Goal: Communication & Community: Answer question/provide support

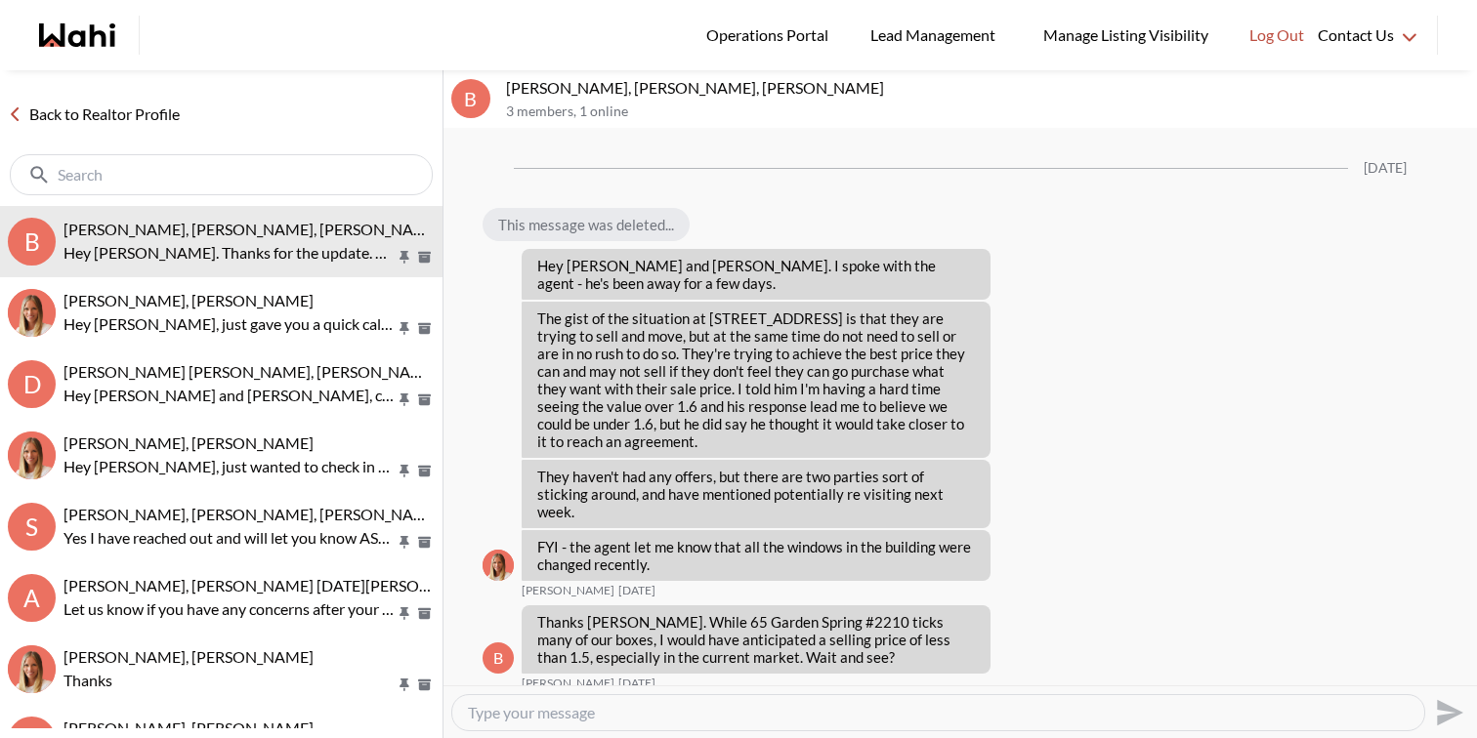
scroll to position [2649, 0]
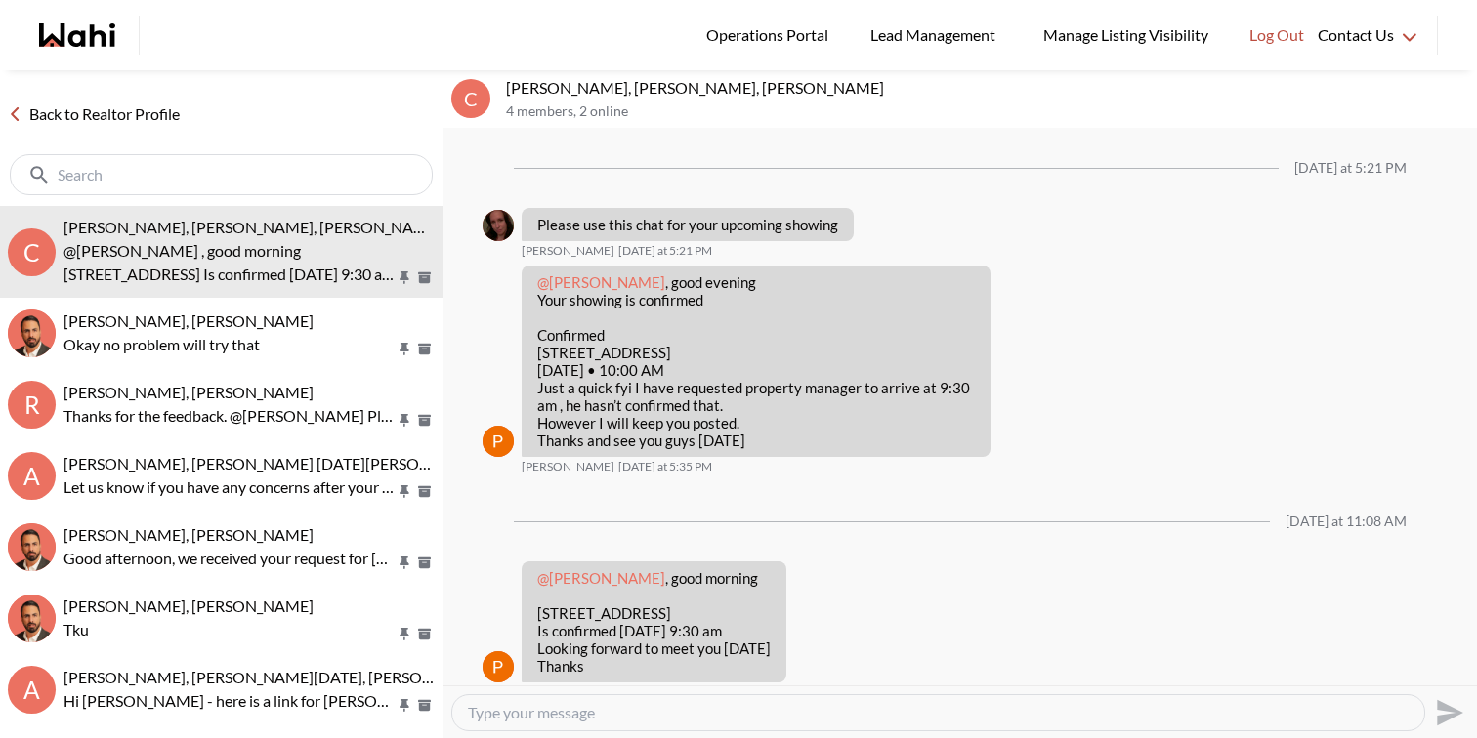
scroll to position [21, 0]
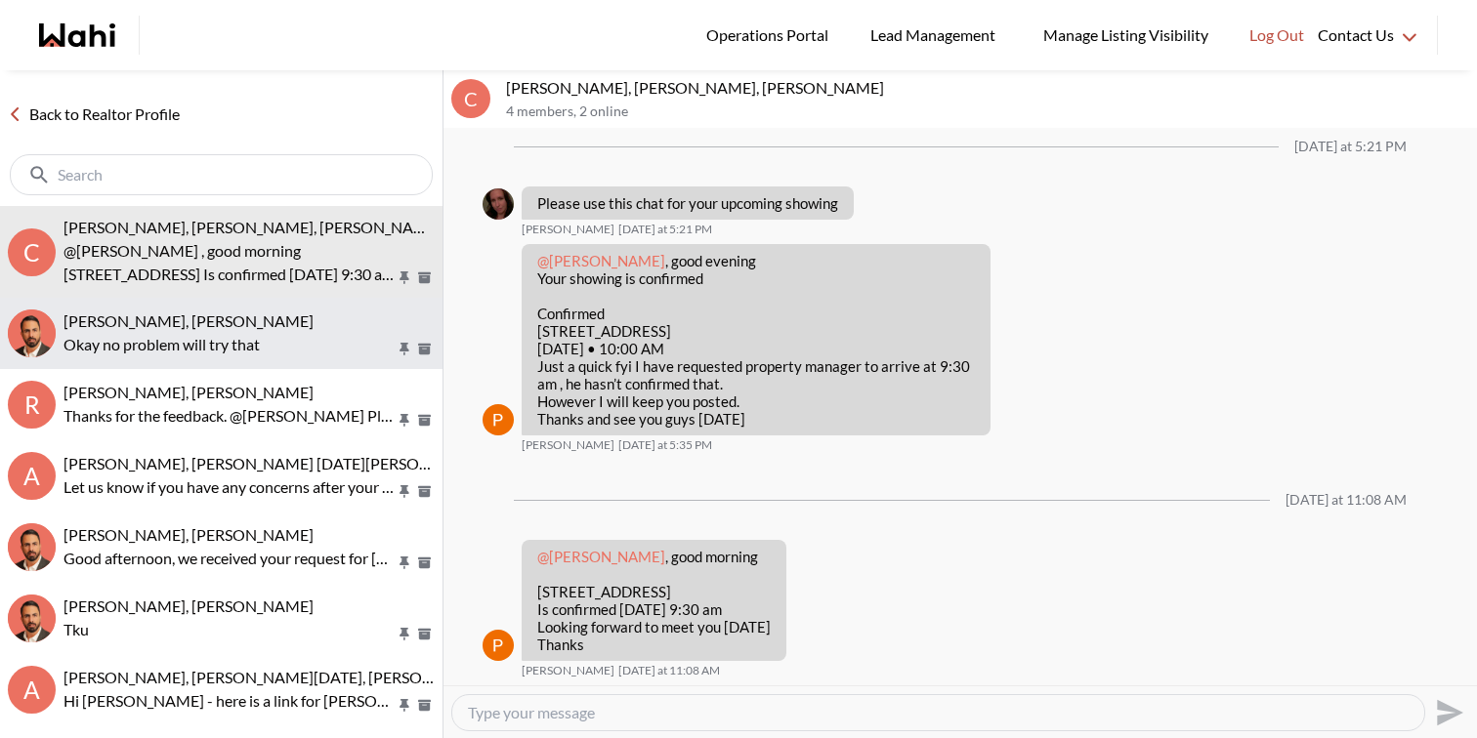
click at [269, 307] on button "Josh Hortaleza, Behnam Okay no problem will try that" at bounding box center [221, 333] width 442 height 71
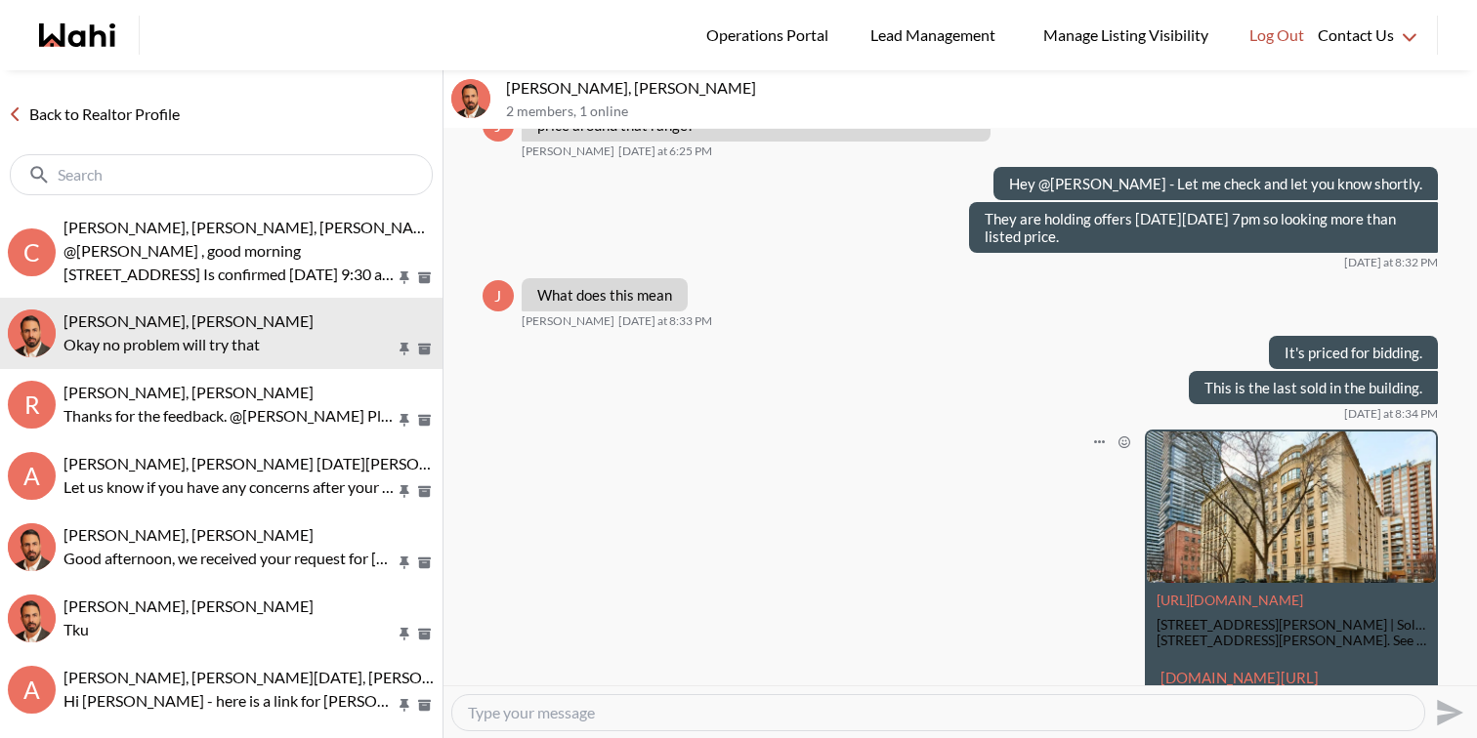
scroll to position [1579, 0]
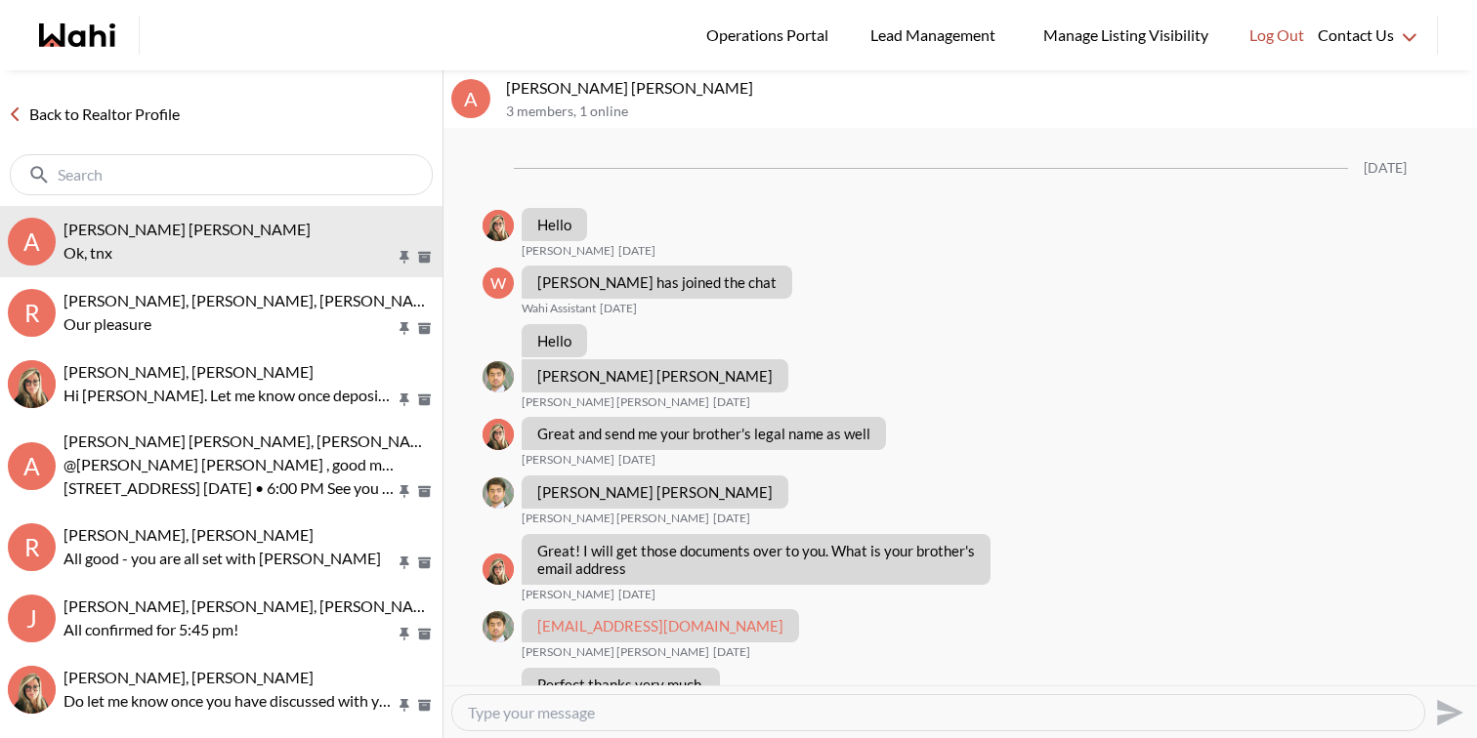
scroll to position [1189, 0]
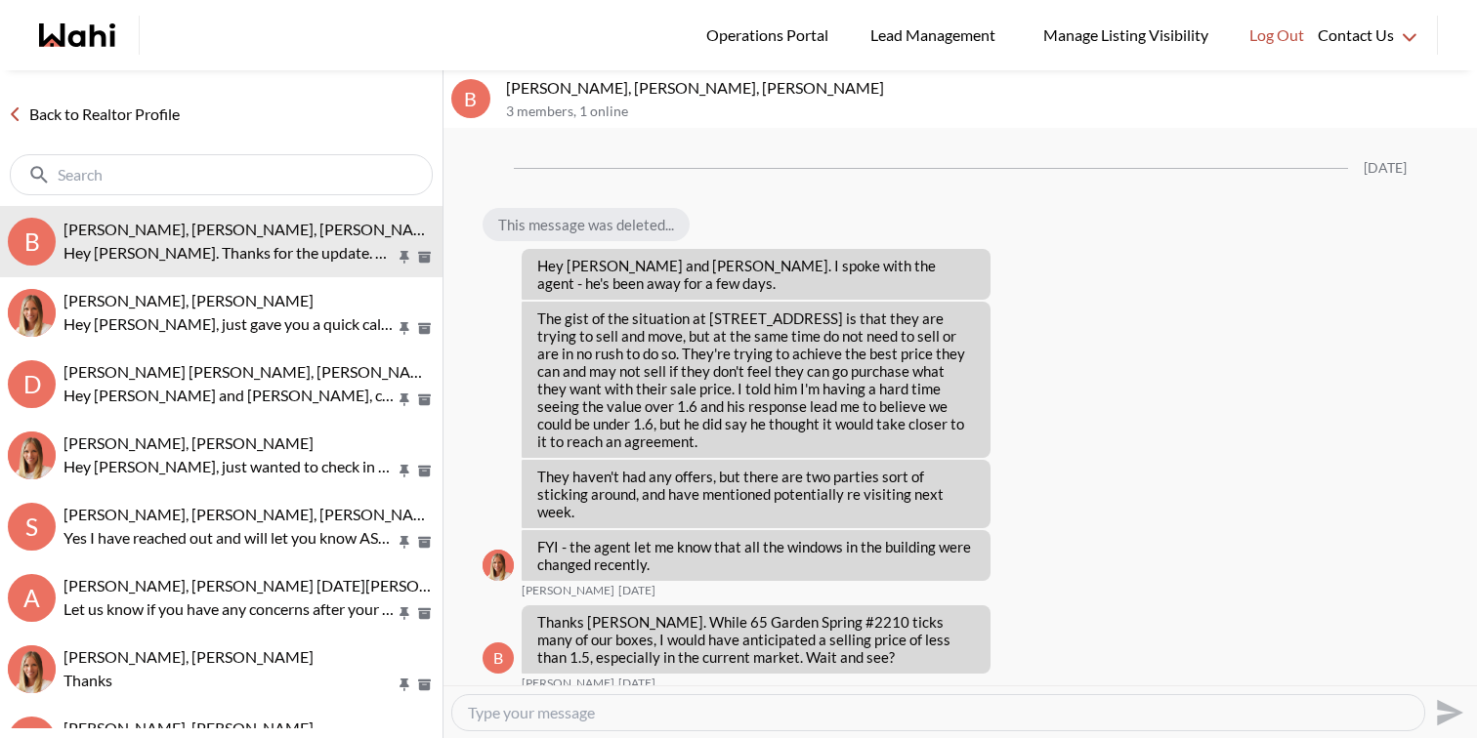
scroll to position [2649, 0]
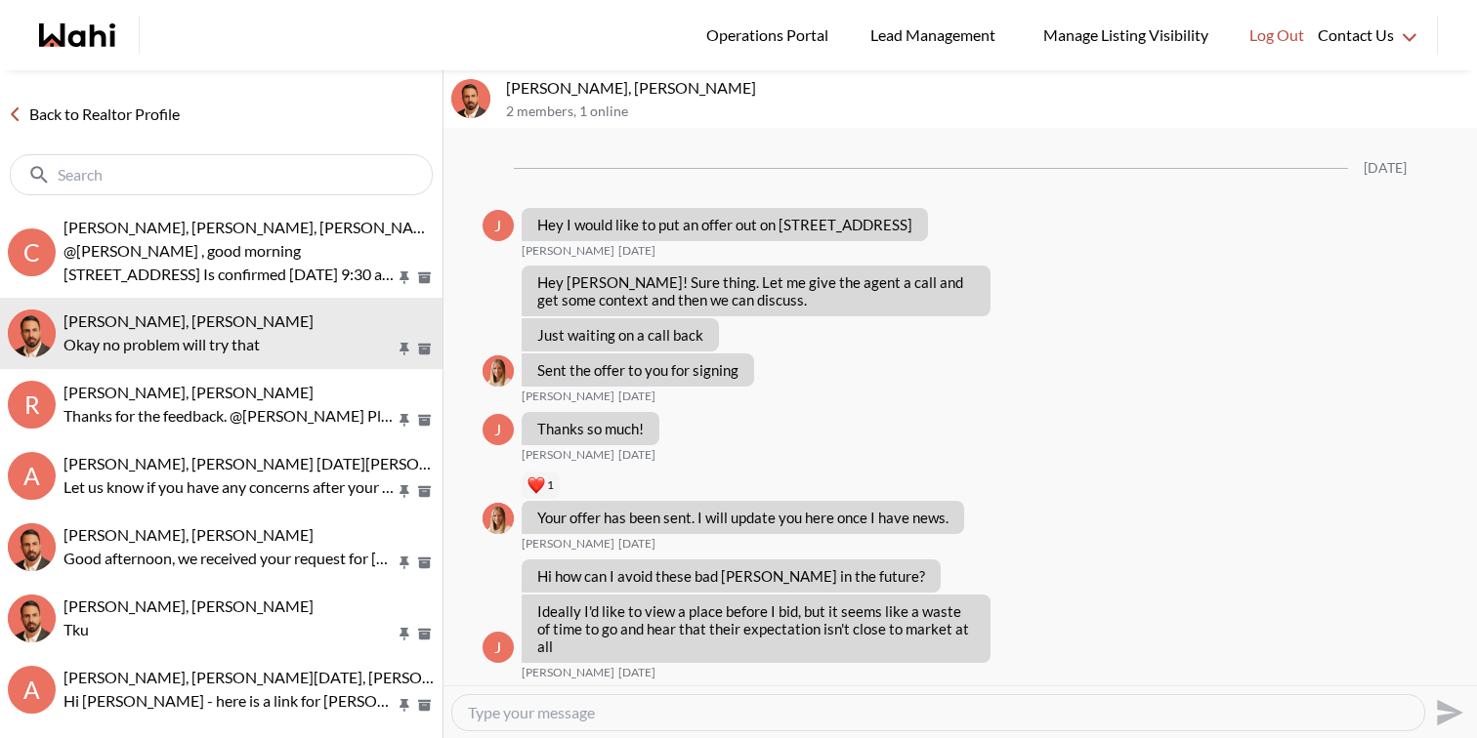
scroll to position [1984, 0]
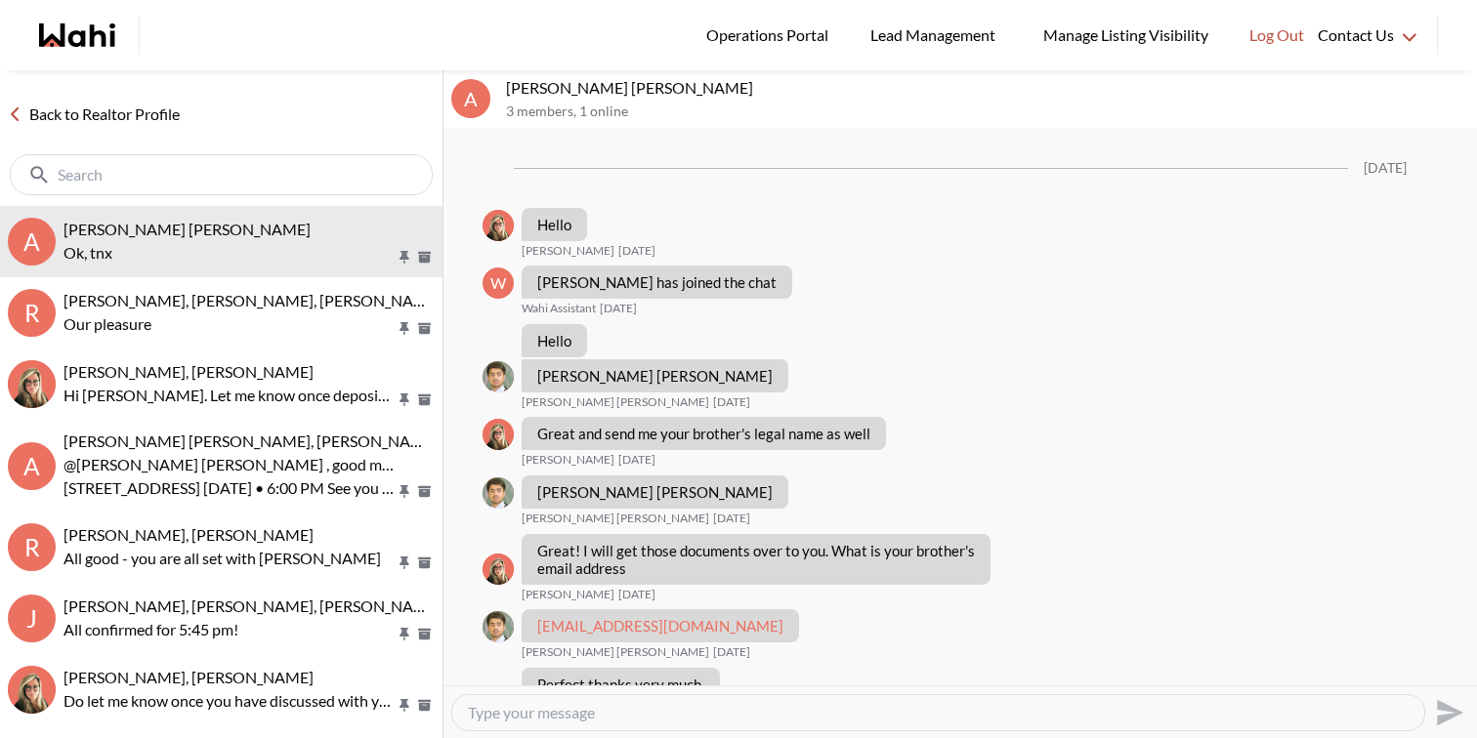
scroll to position [1189, 0]
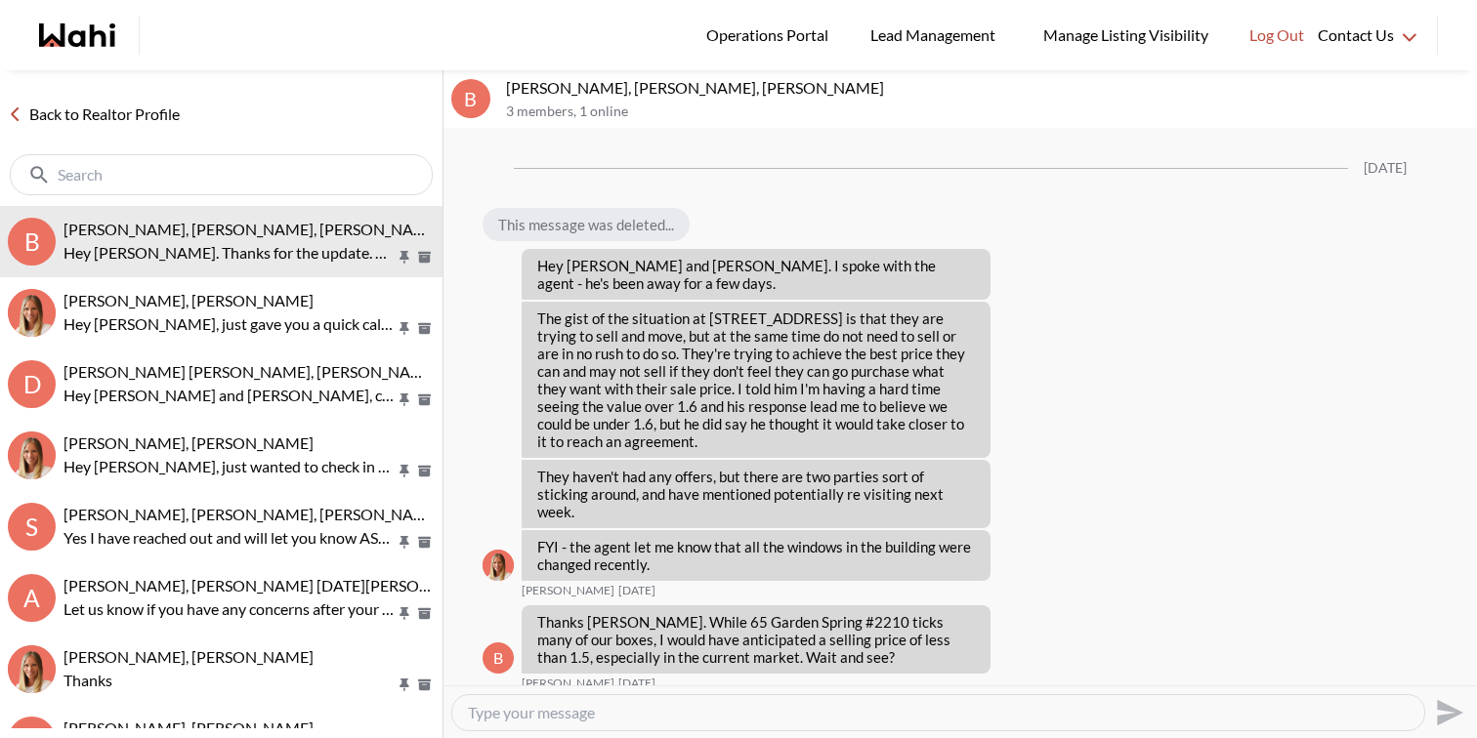
scroll to position [2649, 0]
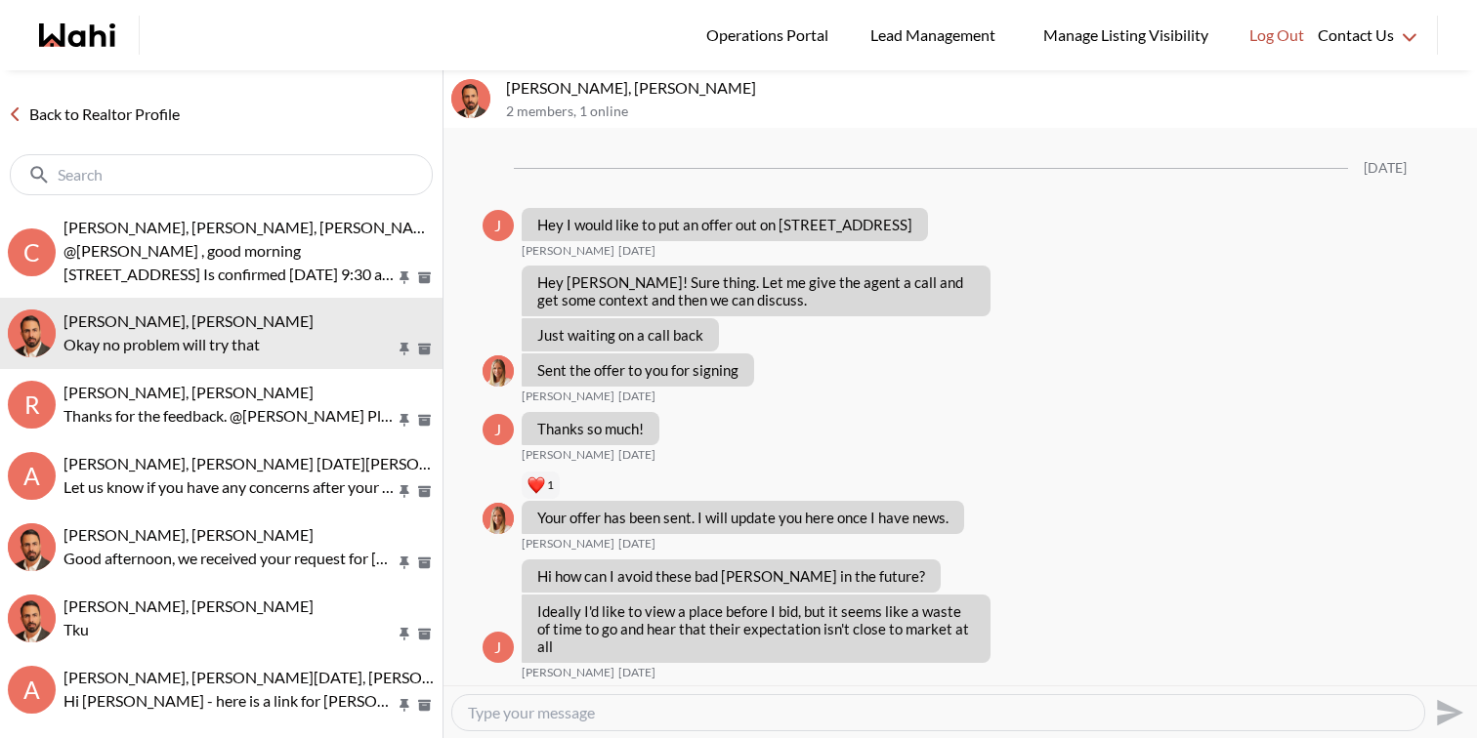
scroll to position [1984, 0]
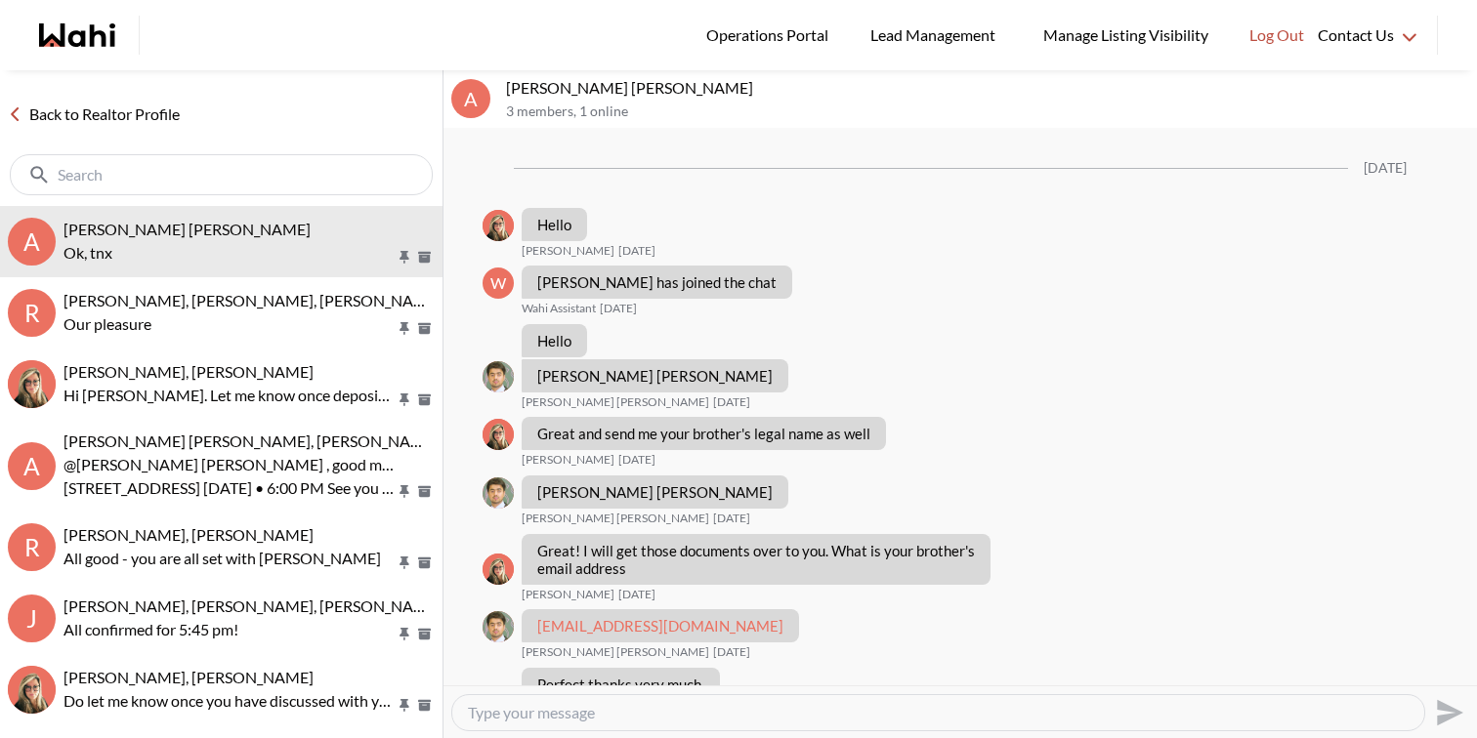
scroll to position [1189, 0]
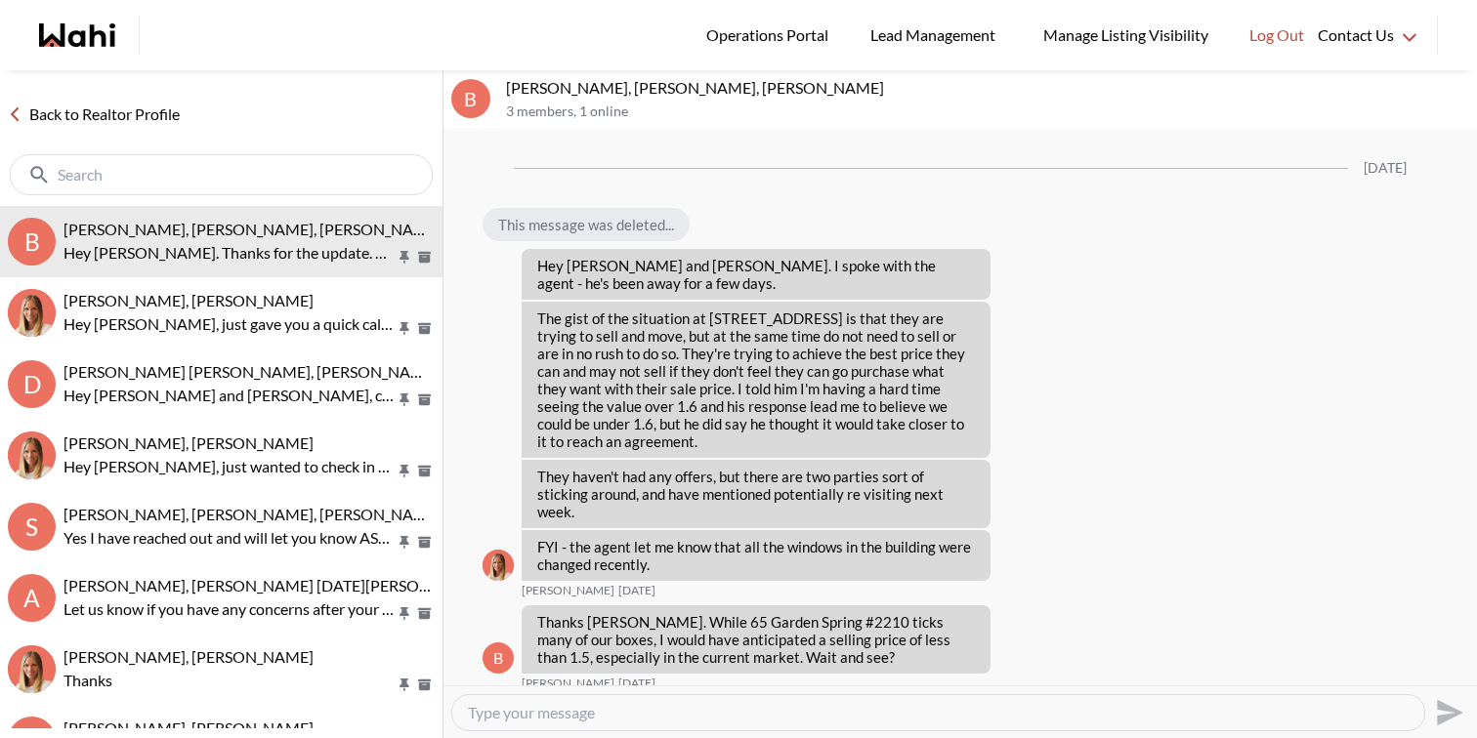
scroll to position [2649, 0]
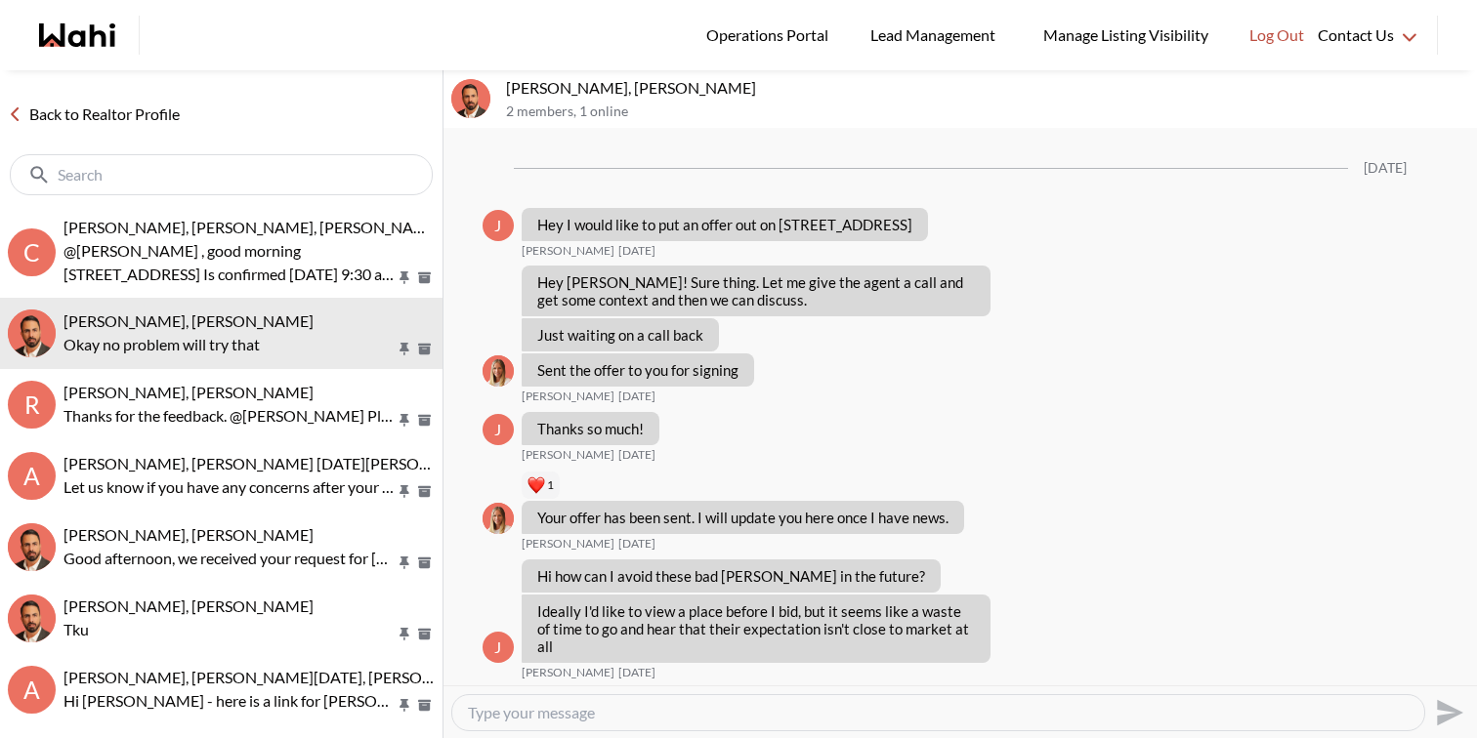
scroll to position [1984, 0]
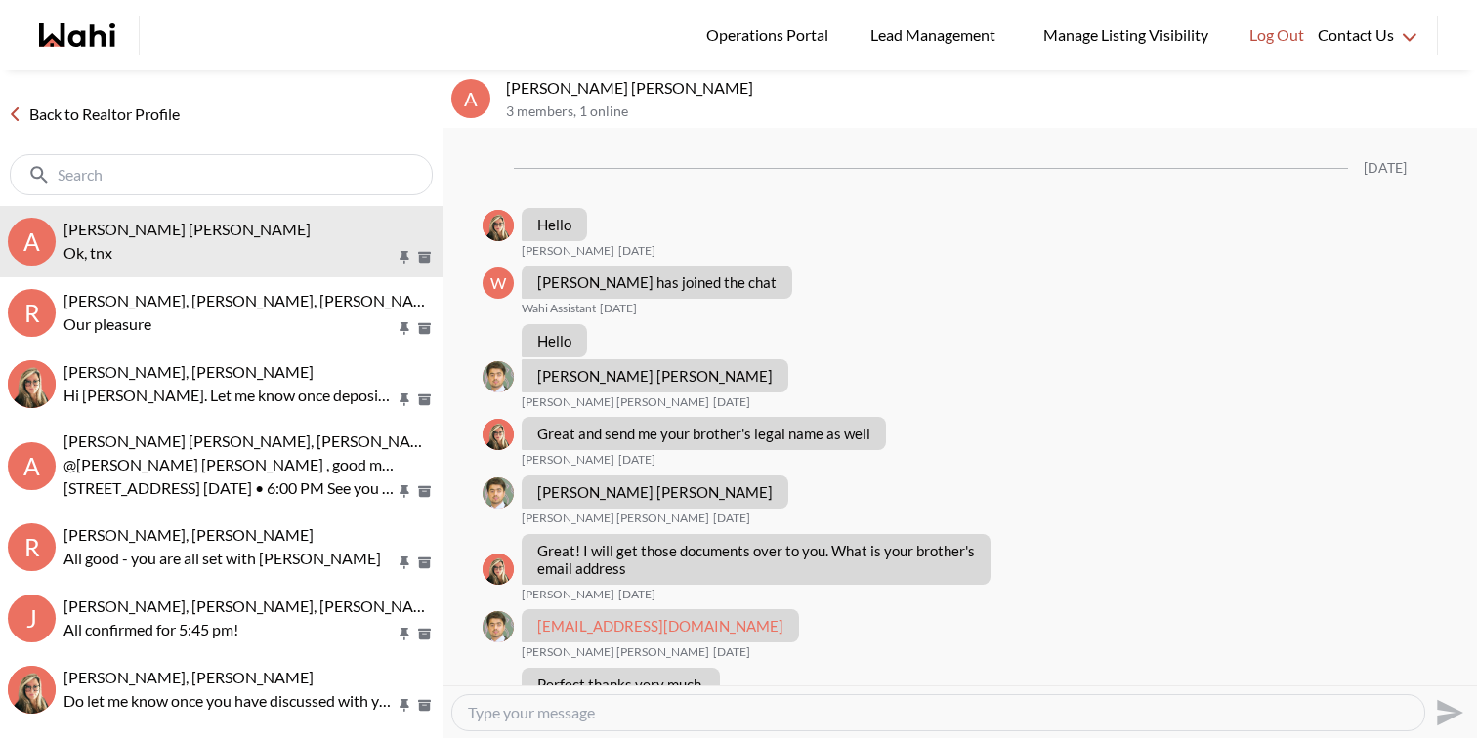
scroll to position [1189, 0]
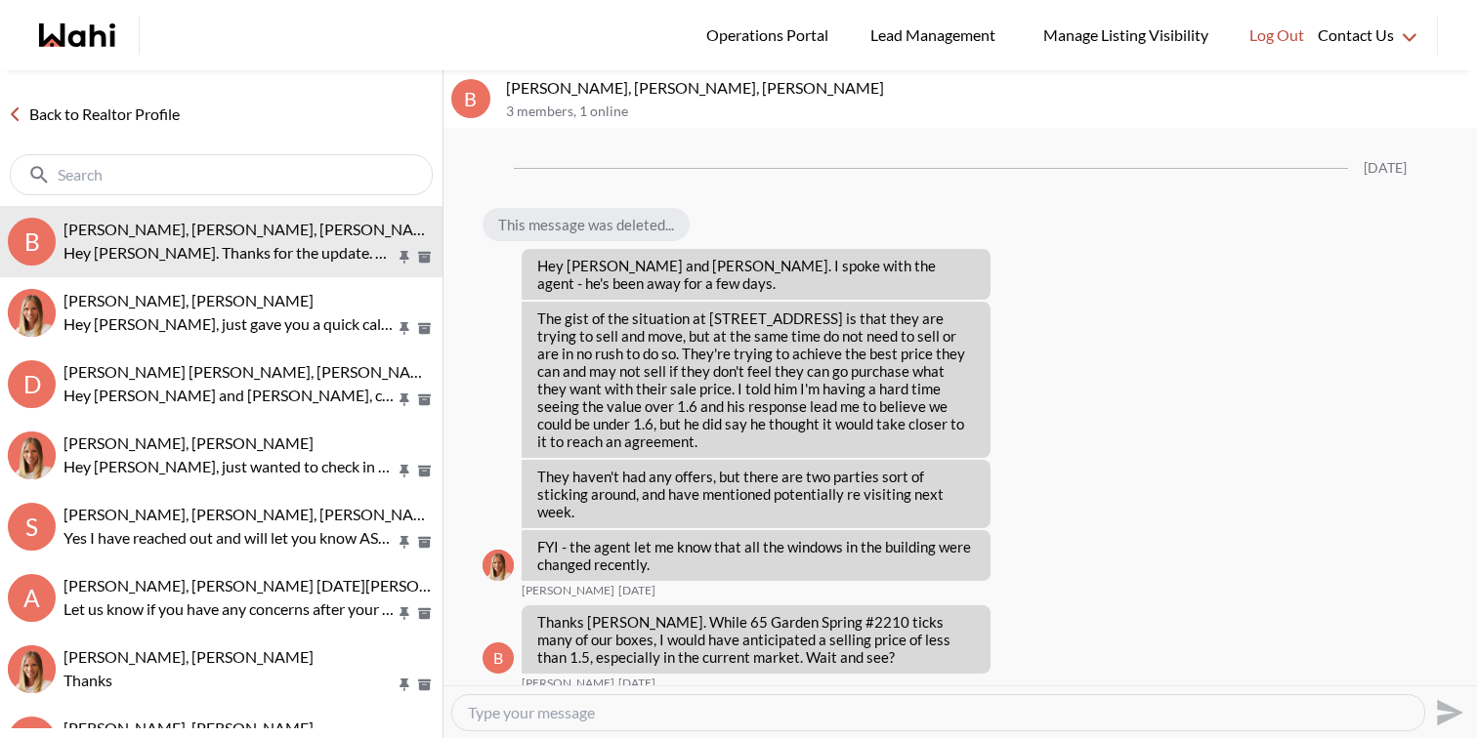
scroll to position [2649, 0]
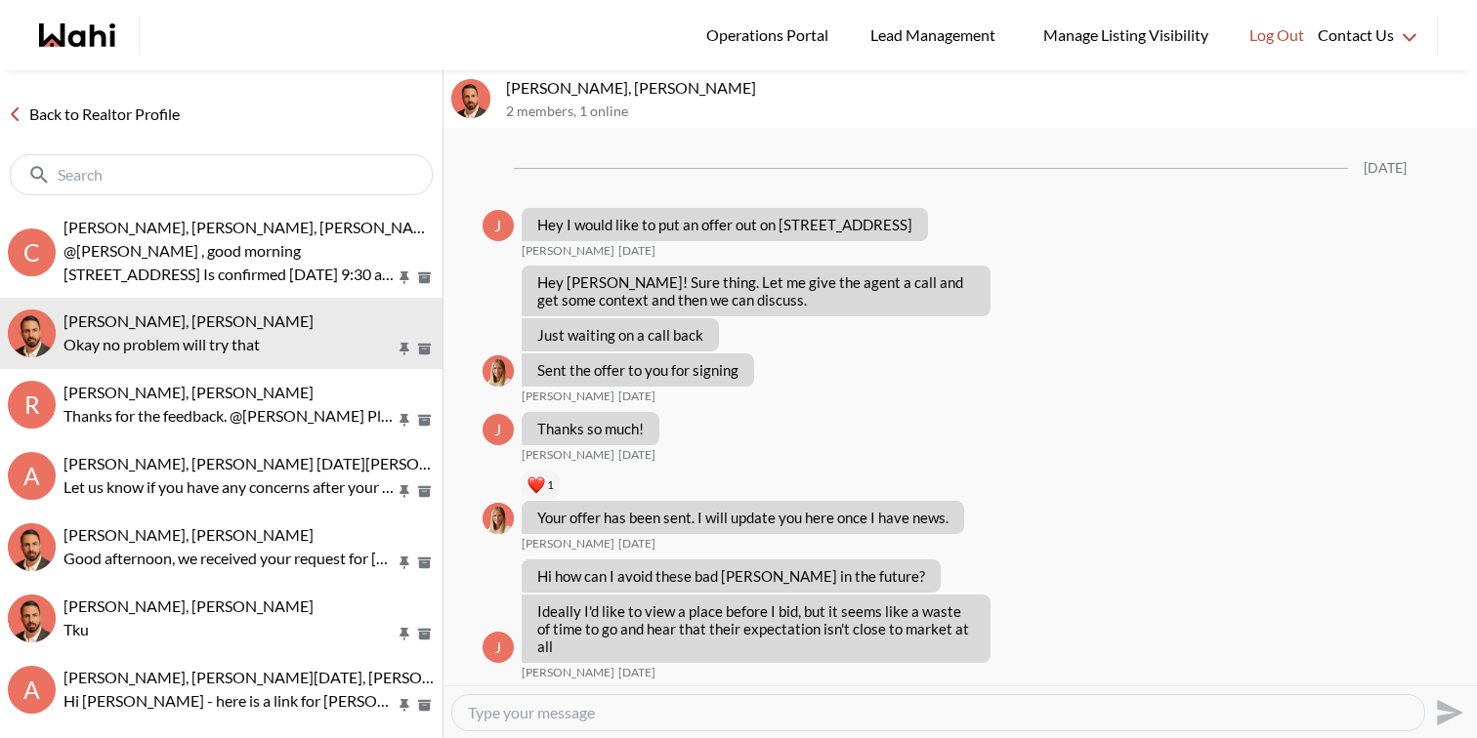
scroll to position [1984, 0]
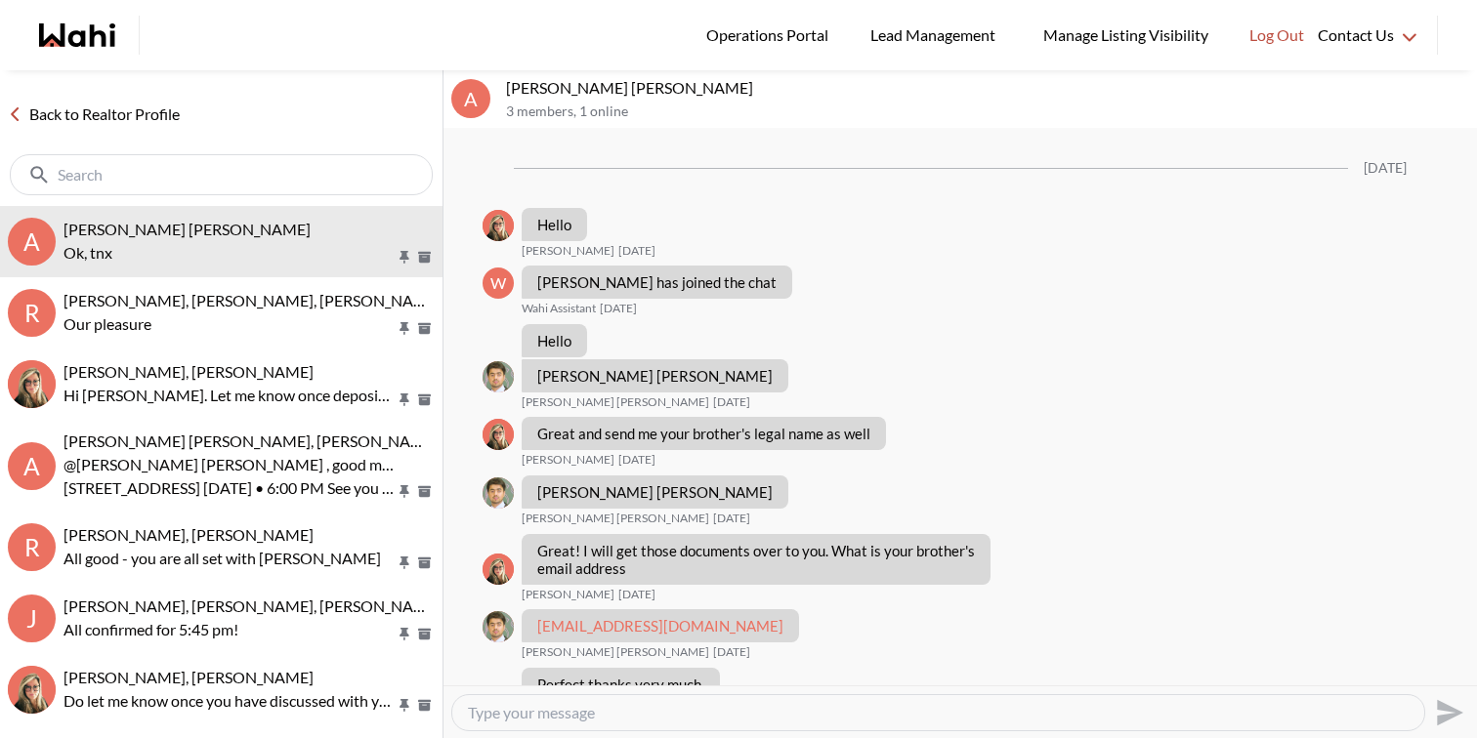
scroll to position [1189, 0]
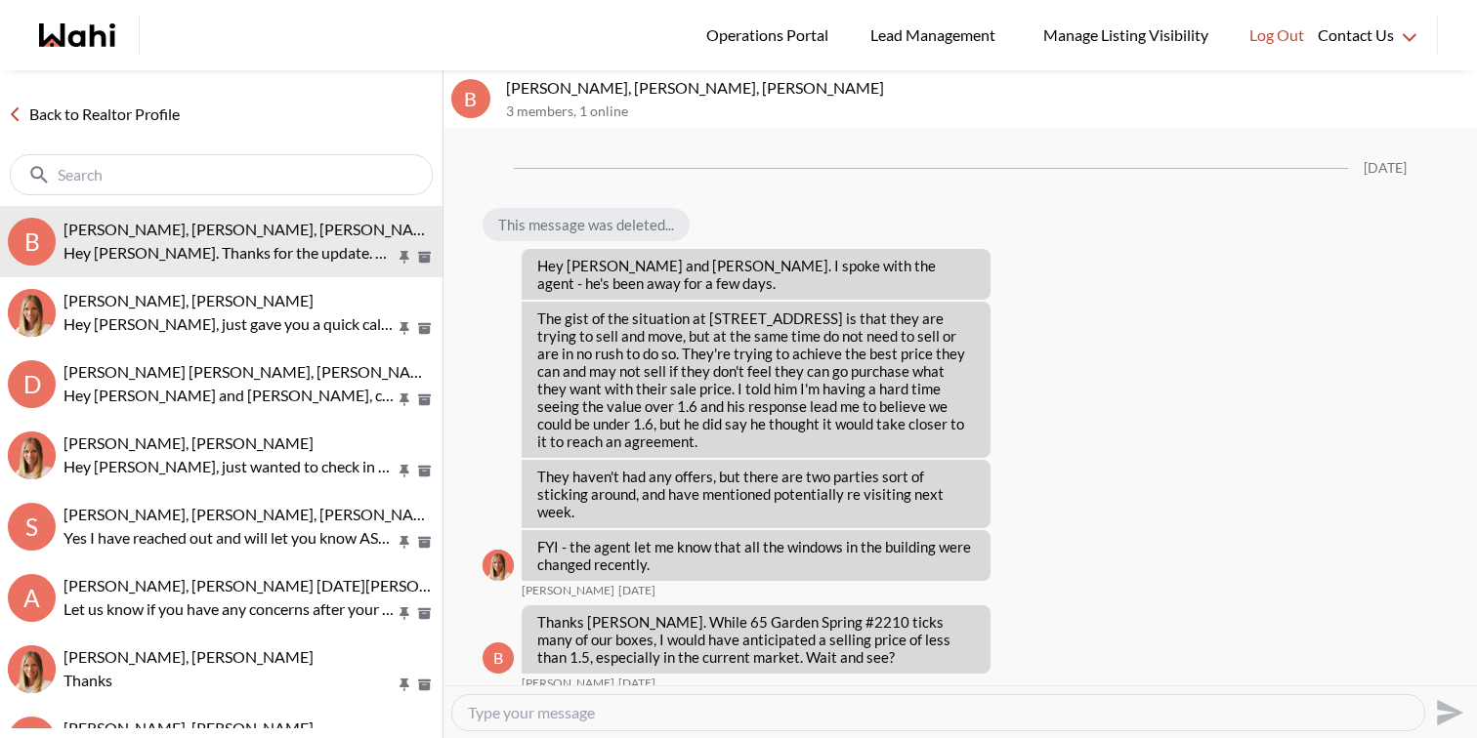
scroll to position [2649, 0]
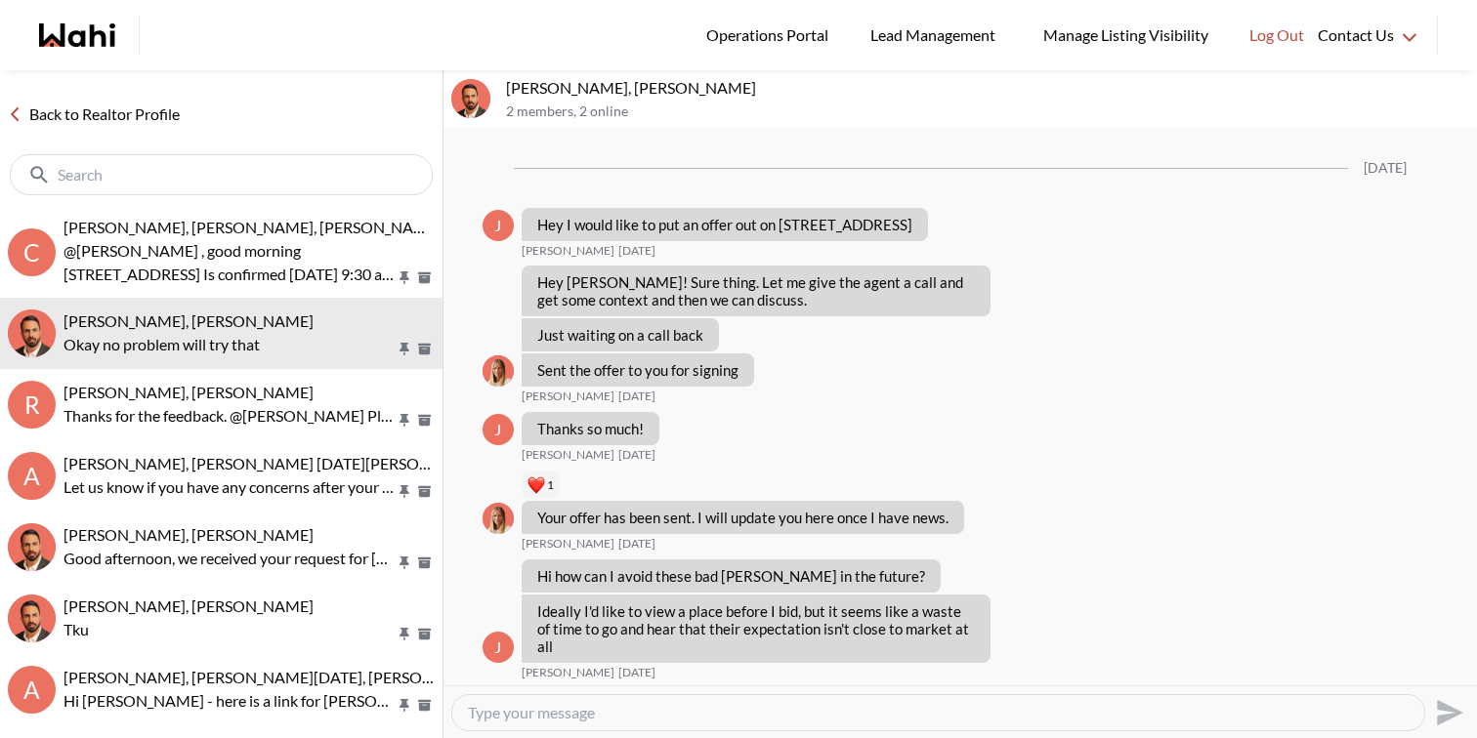
scroll to position [1984, 0]
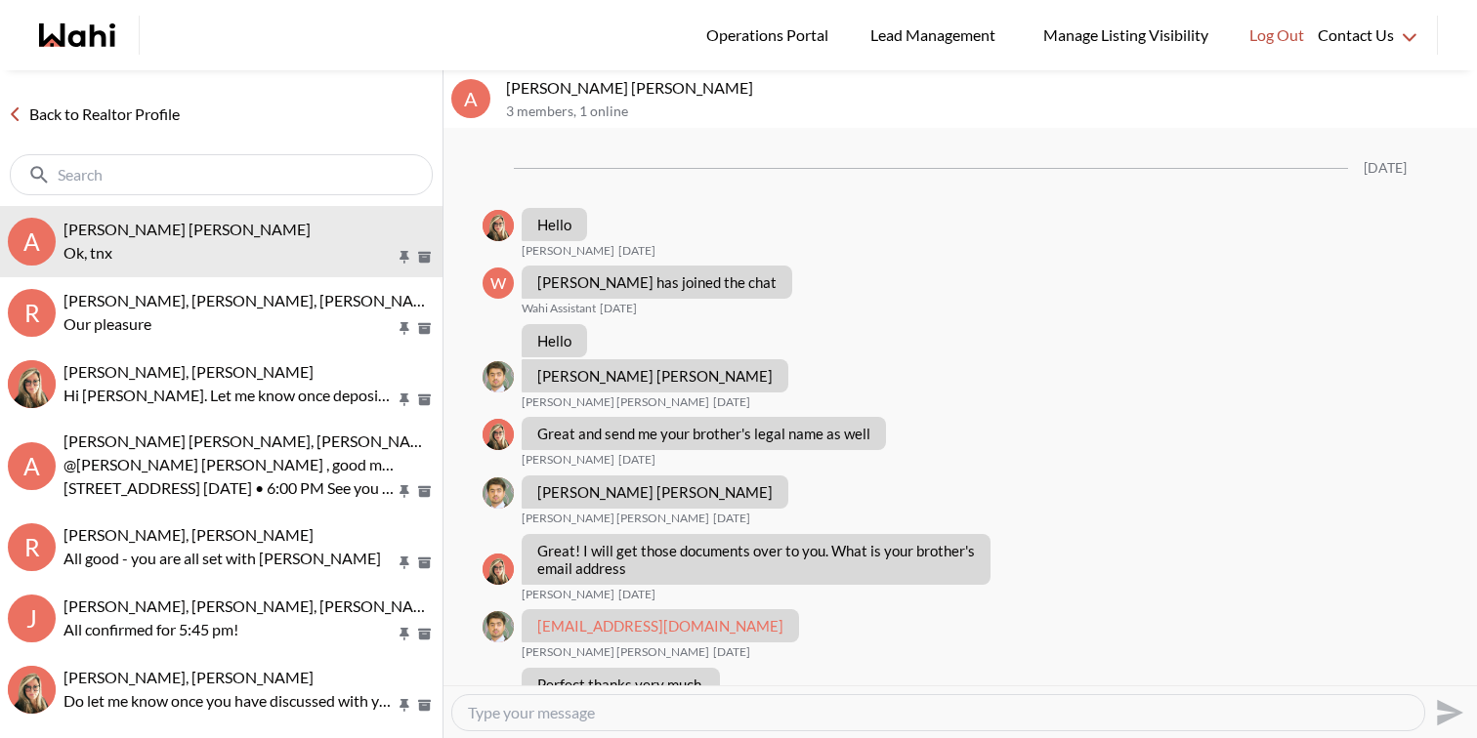
scroll to position [1189, 0]
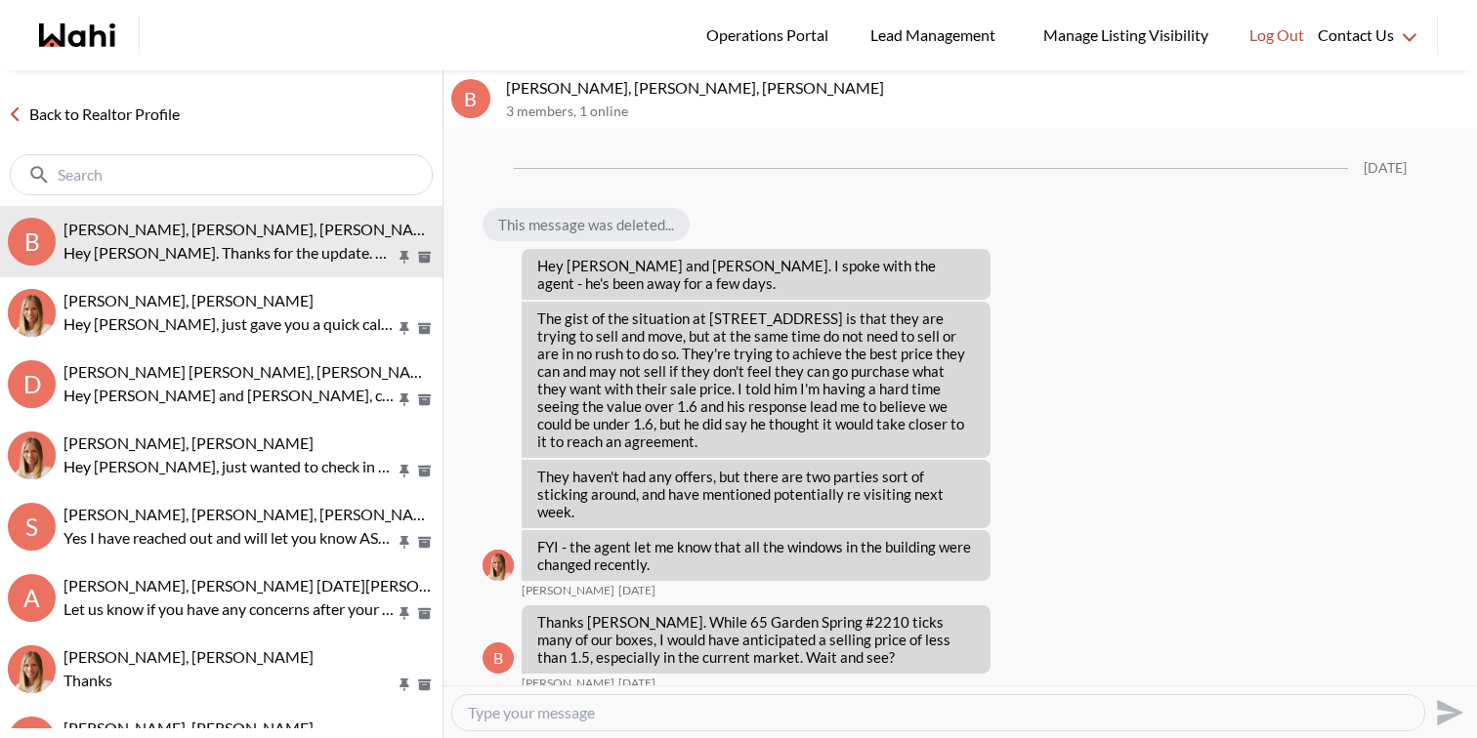
scroll to position [2649, 0]
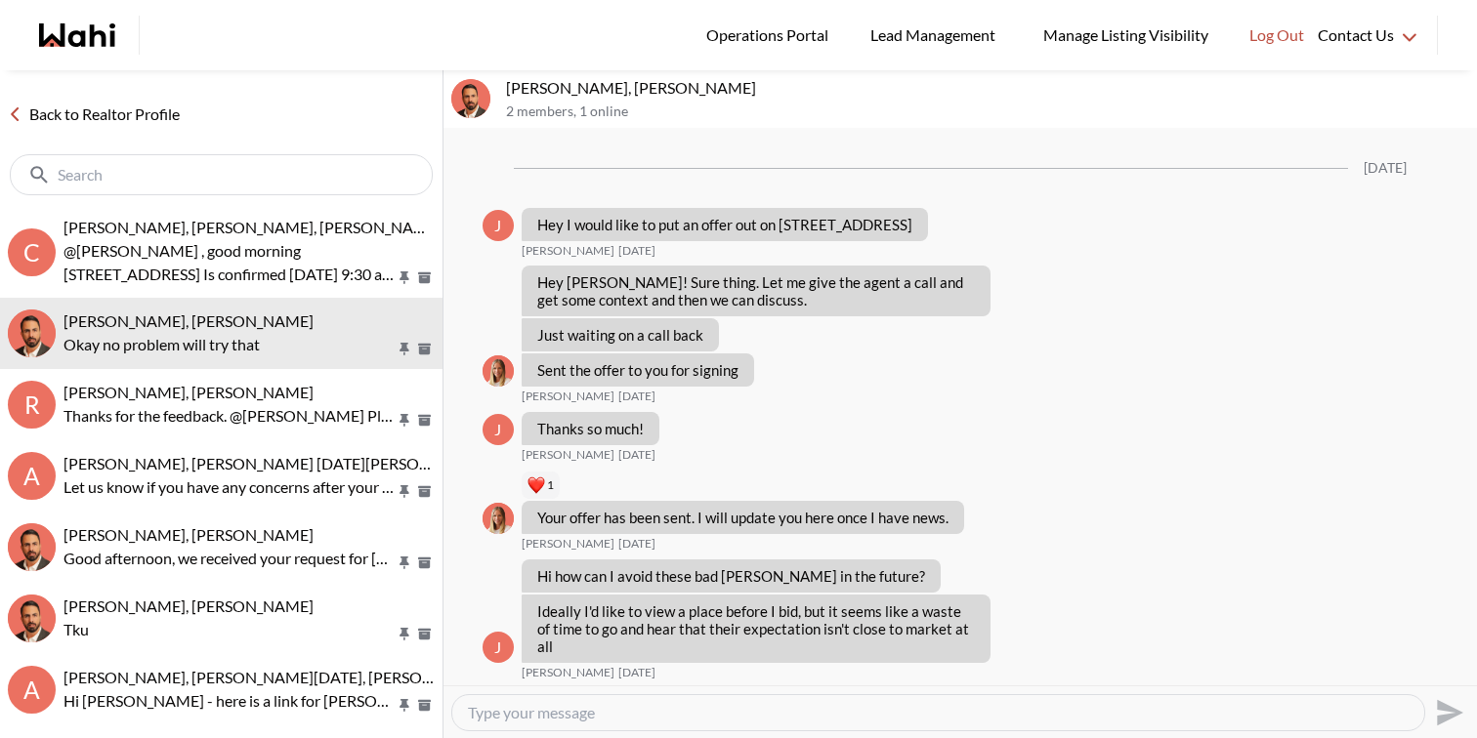
scroll to position [1984, 0]
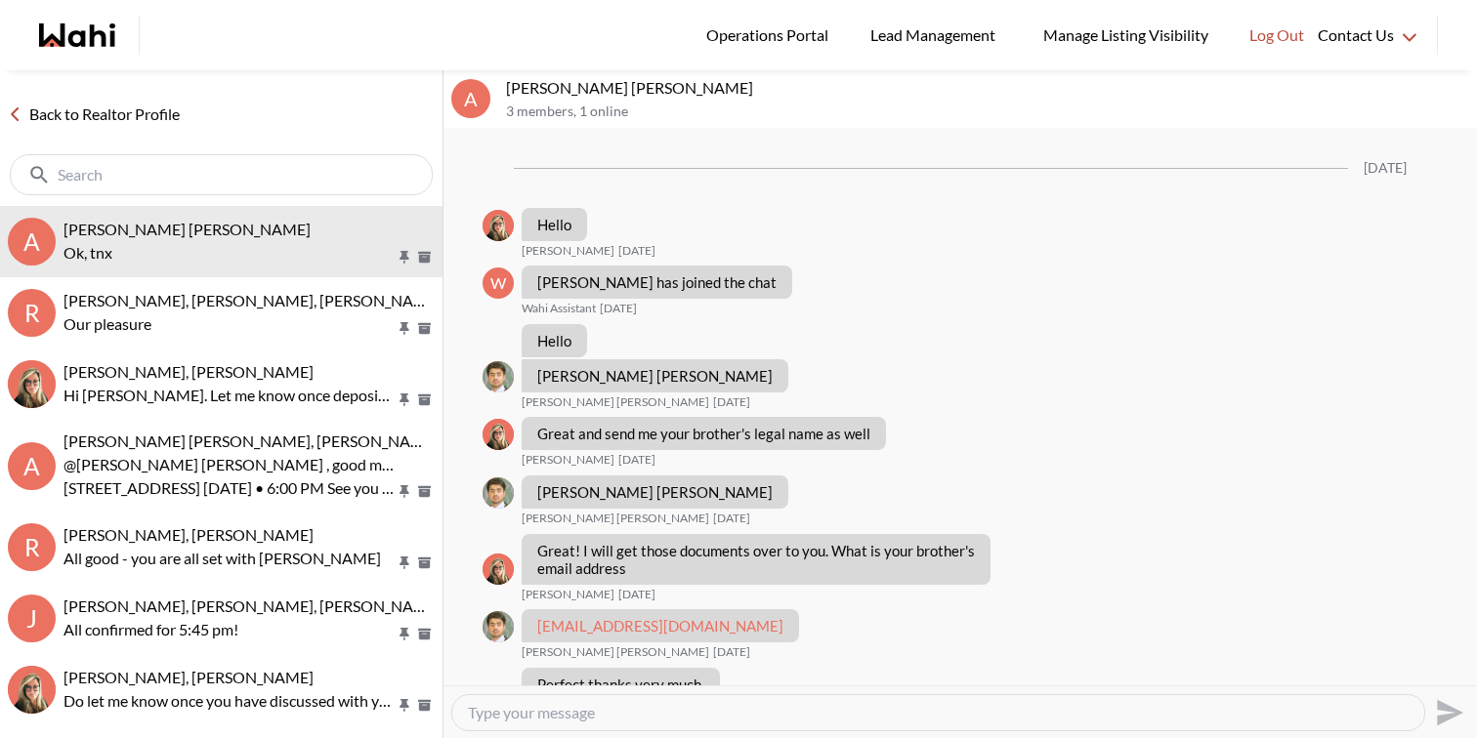
scroll to position [1189, 0]
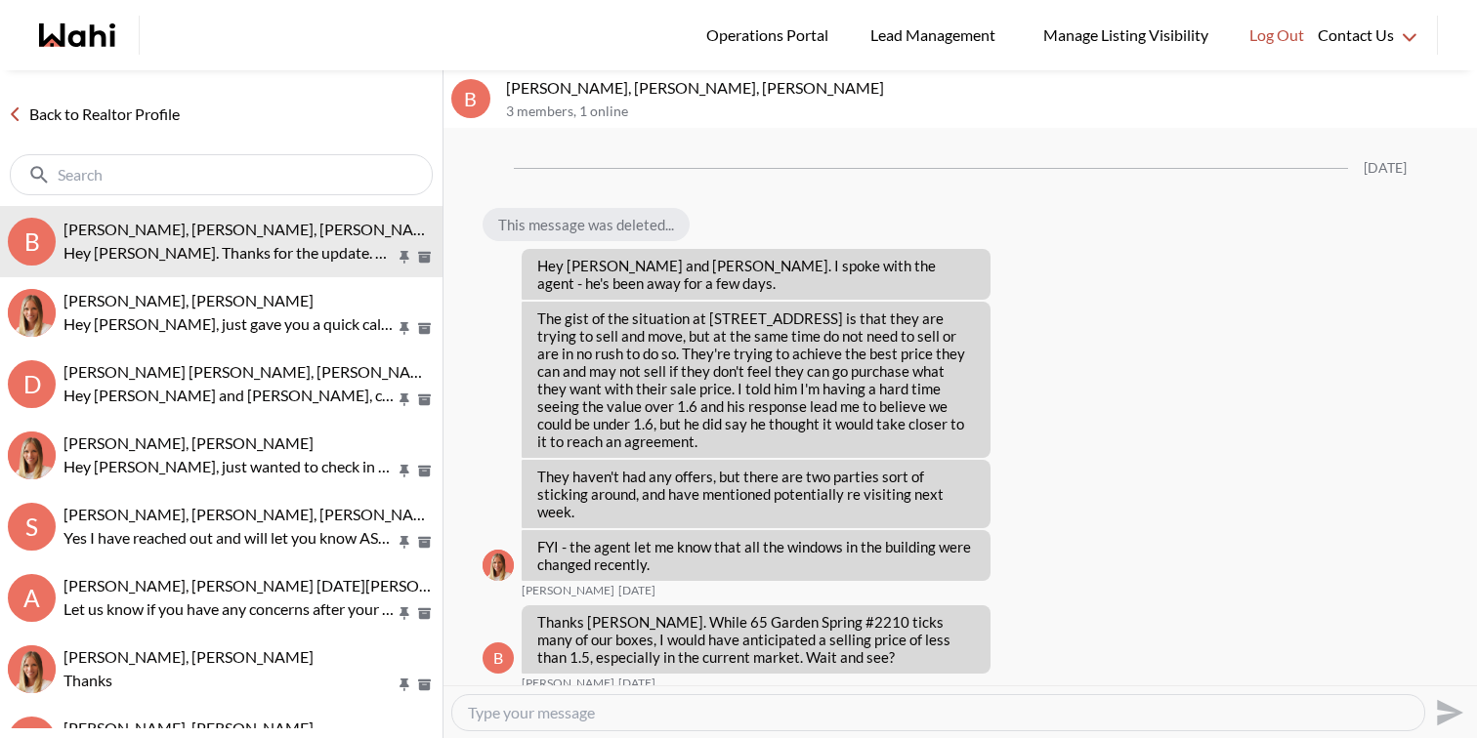
scroll to position [2649, 0]
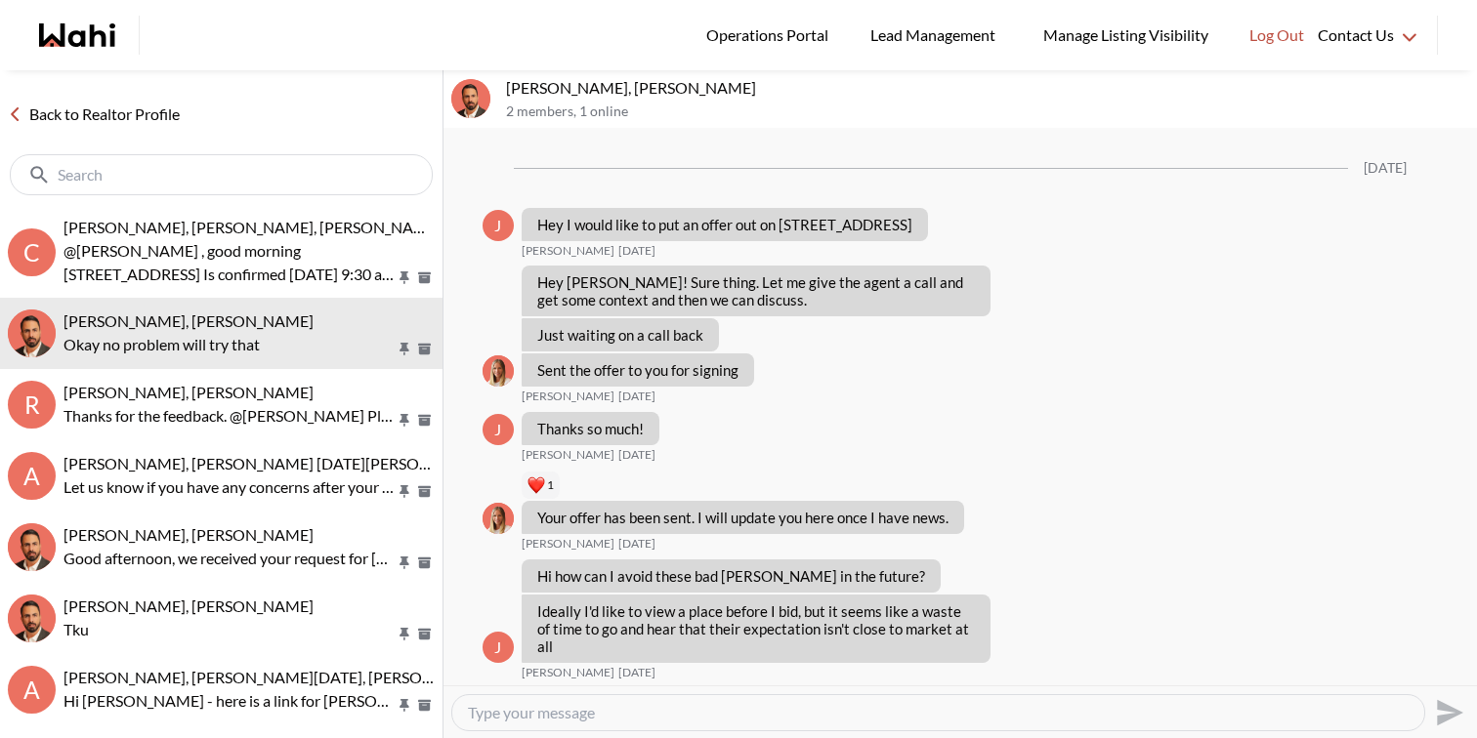
scroll to position [1984, 0]
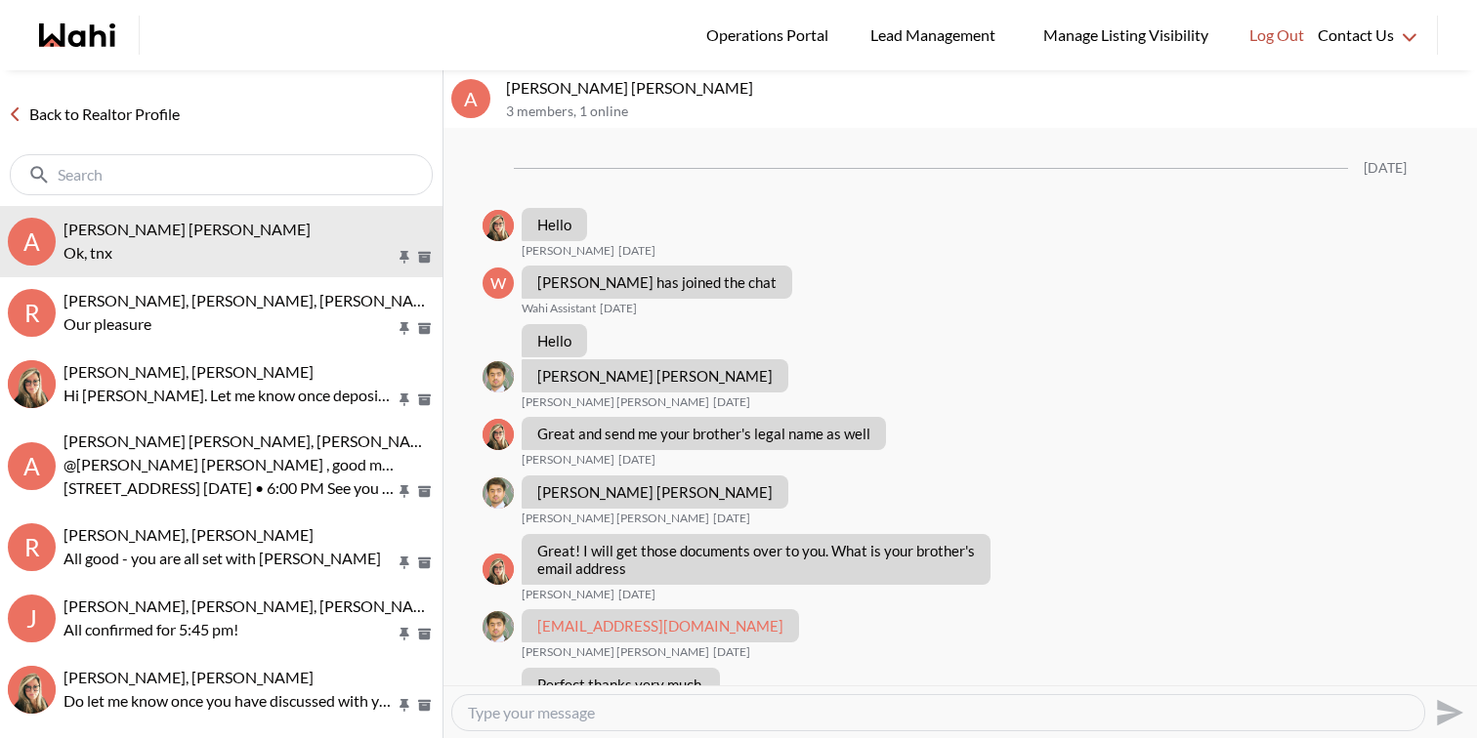
scroll to position [1189, 0]
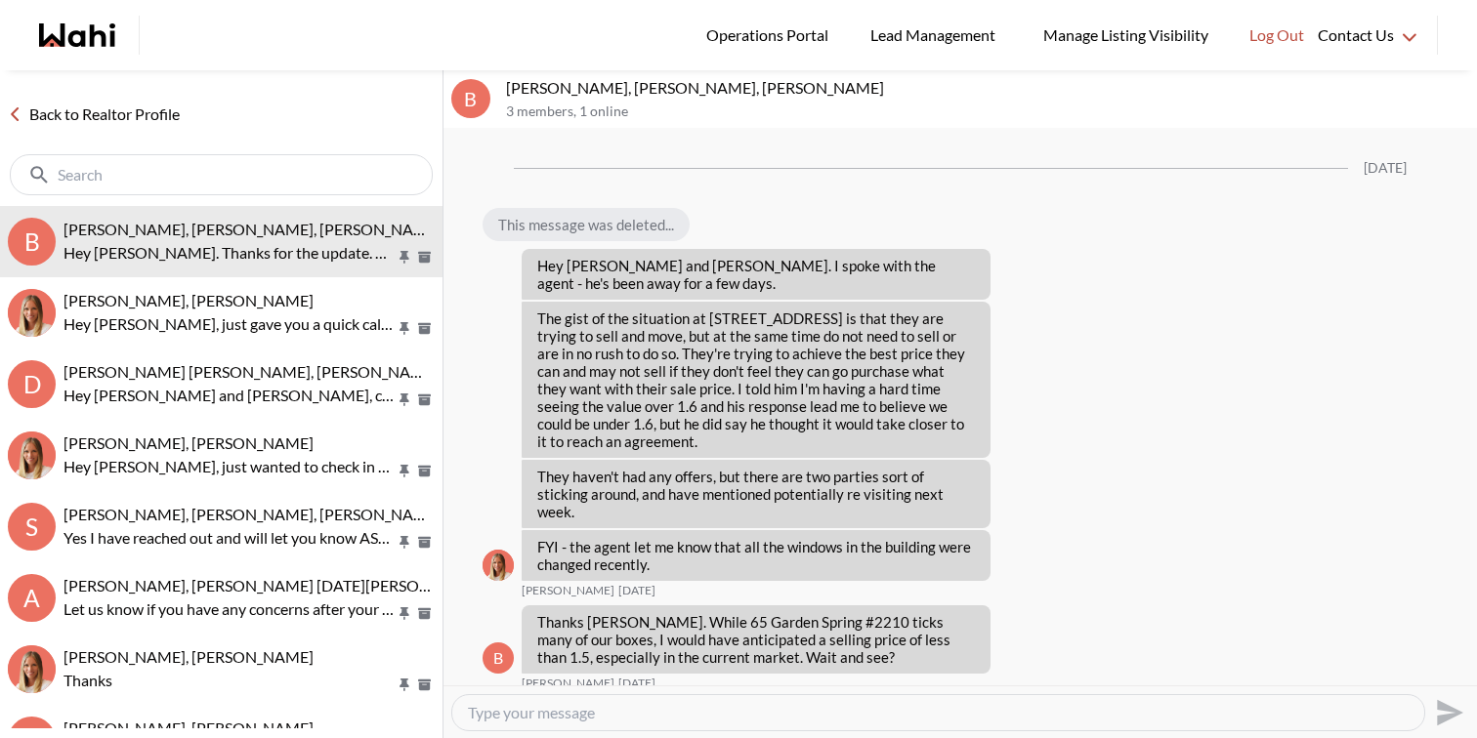
scroll to position [2649, 0]
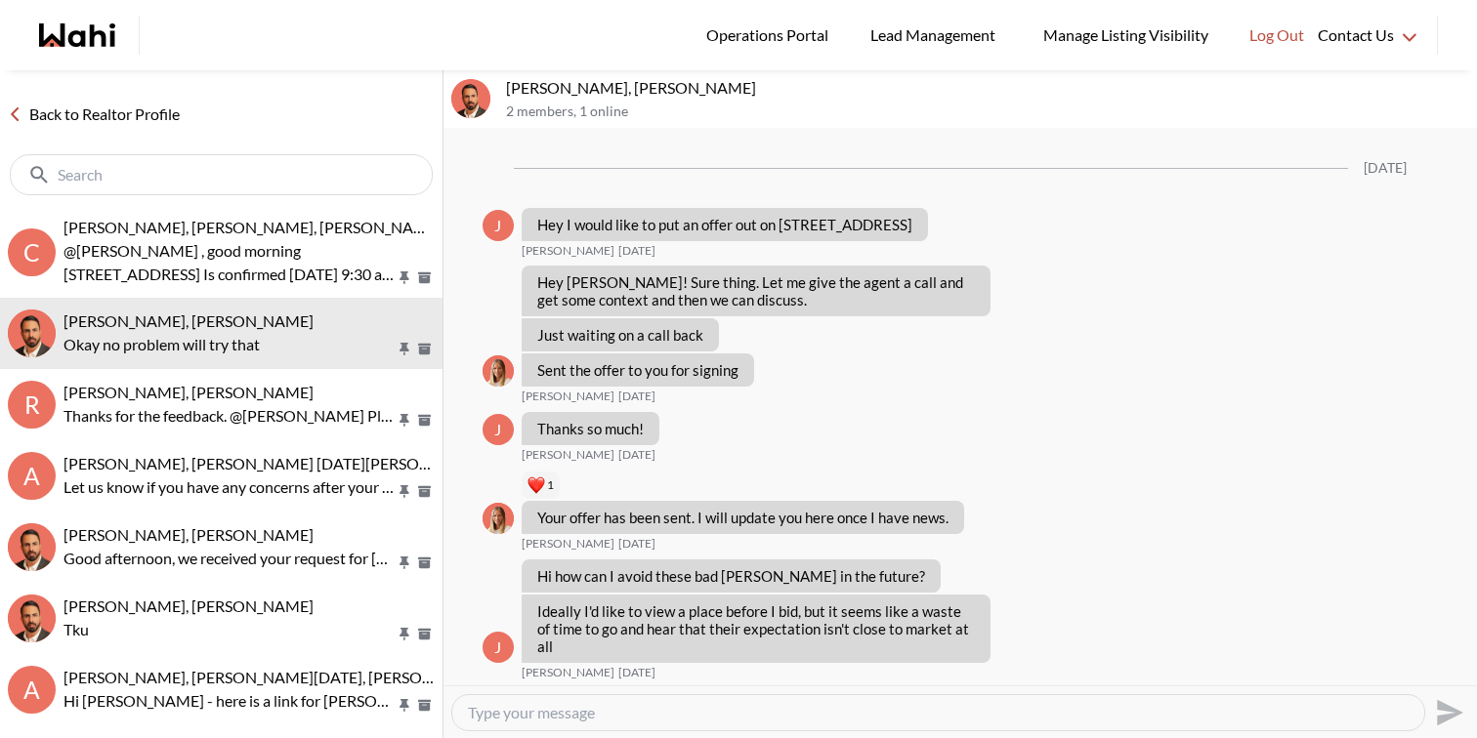
scroll to position [1984, 0]
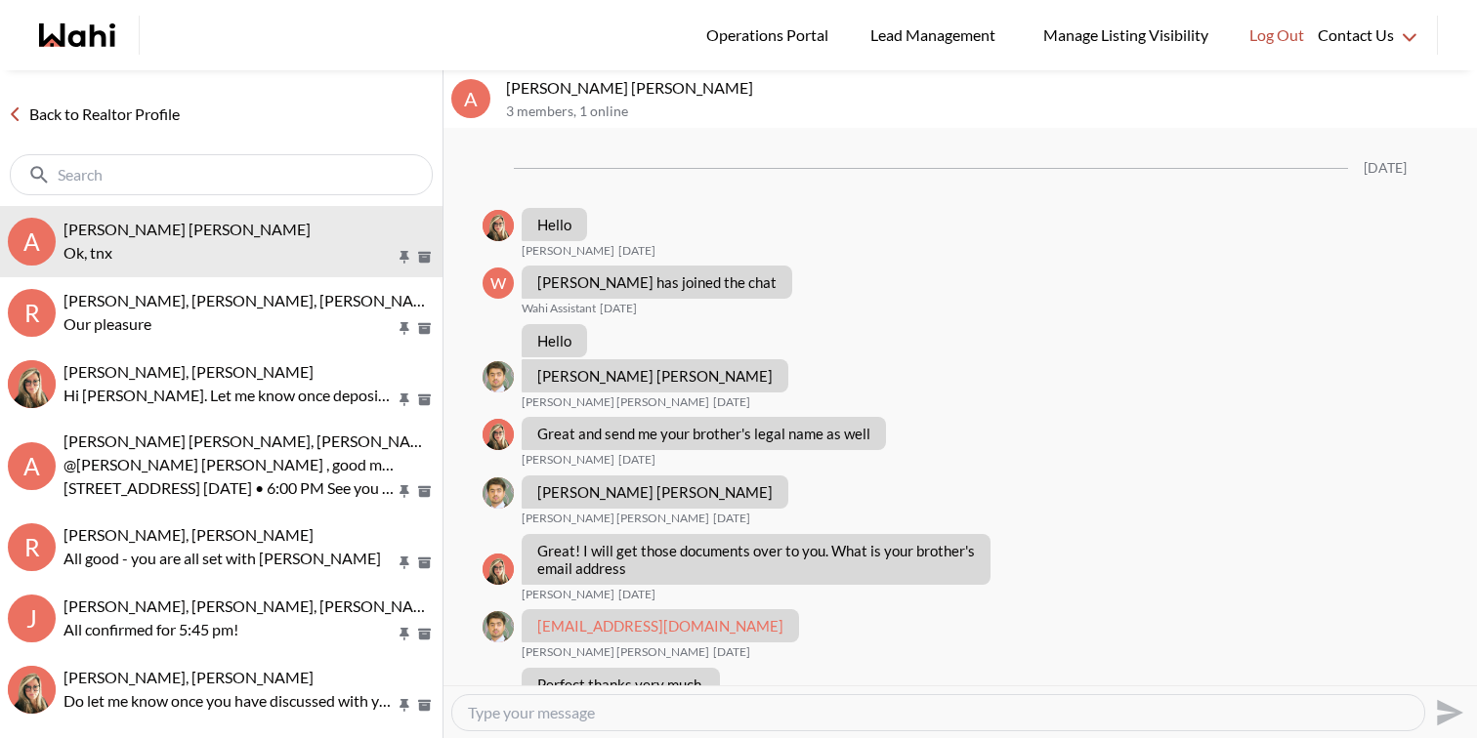
scroll to position [1189, 0]
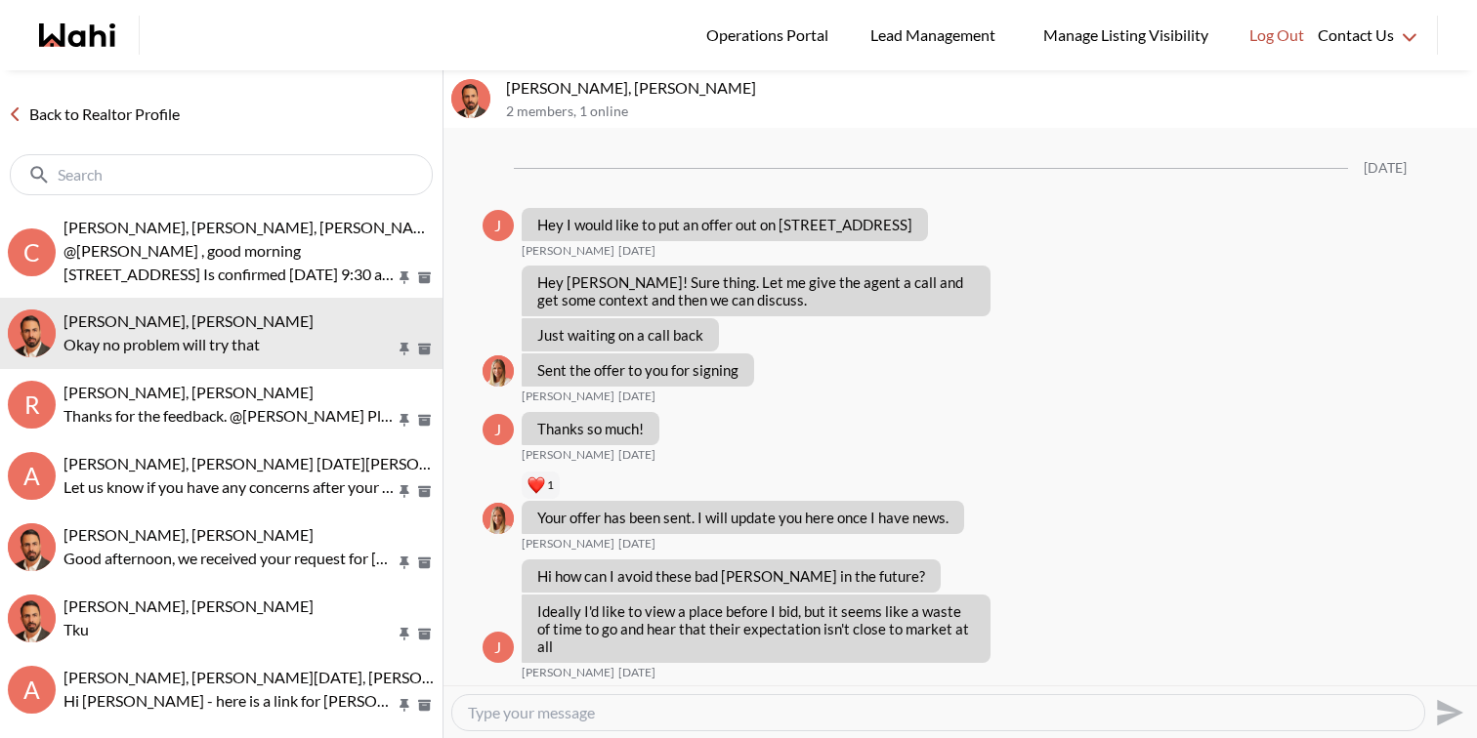
scroll to position [1984, 0]
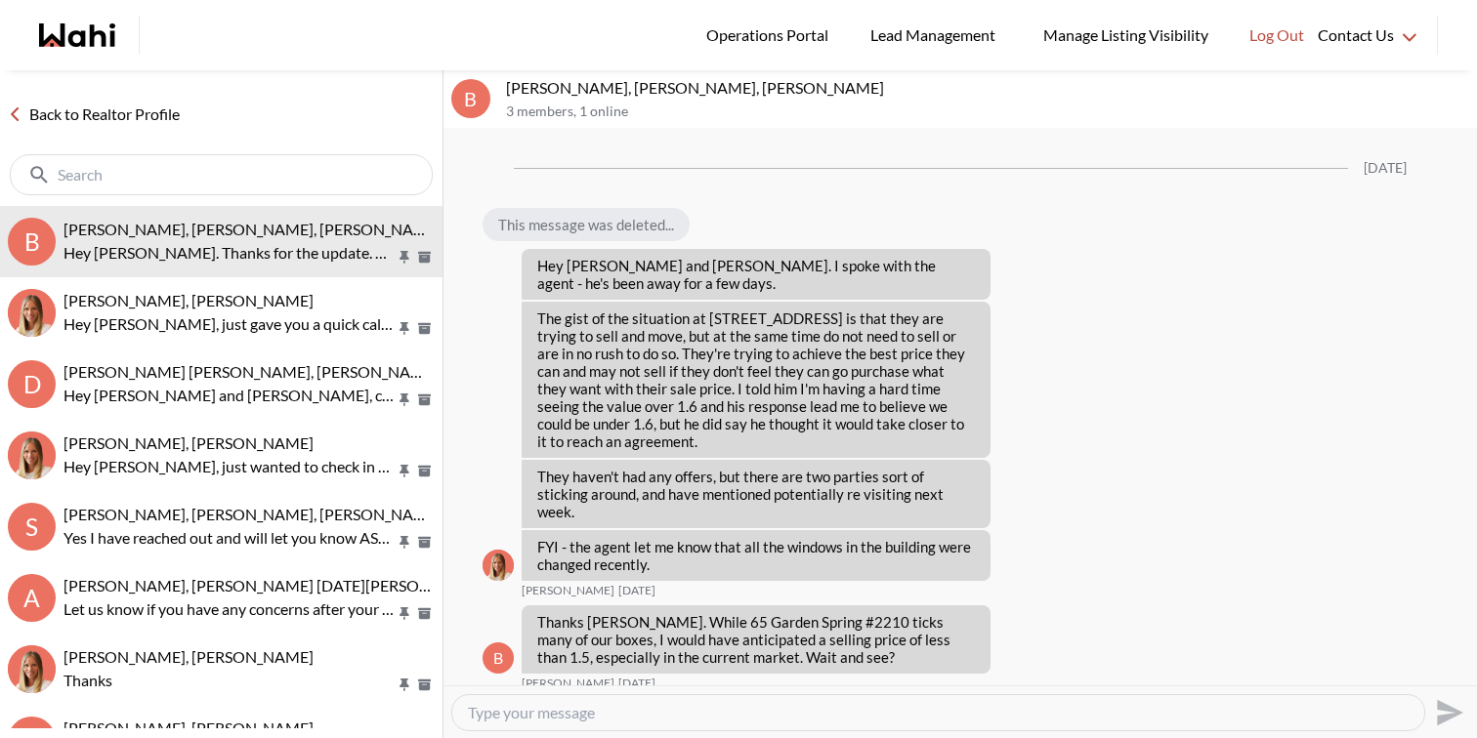
scroll to position [2649, 0]
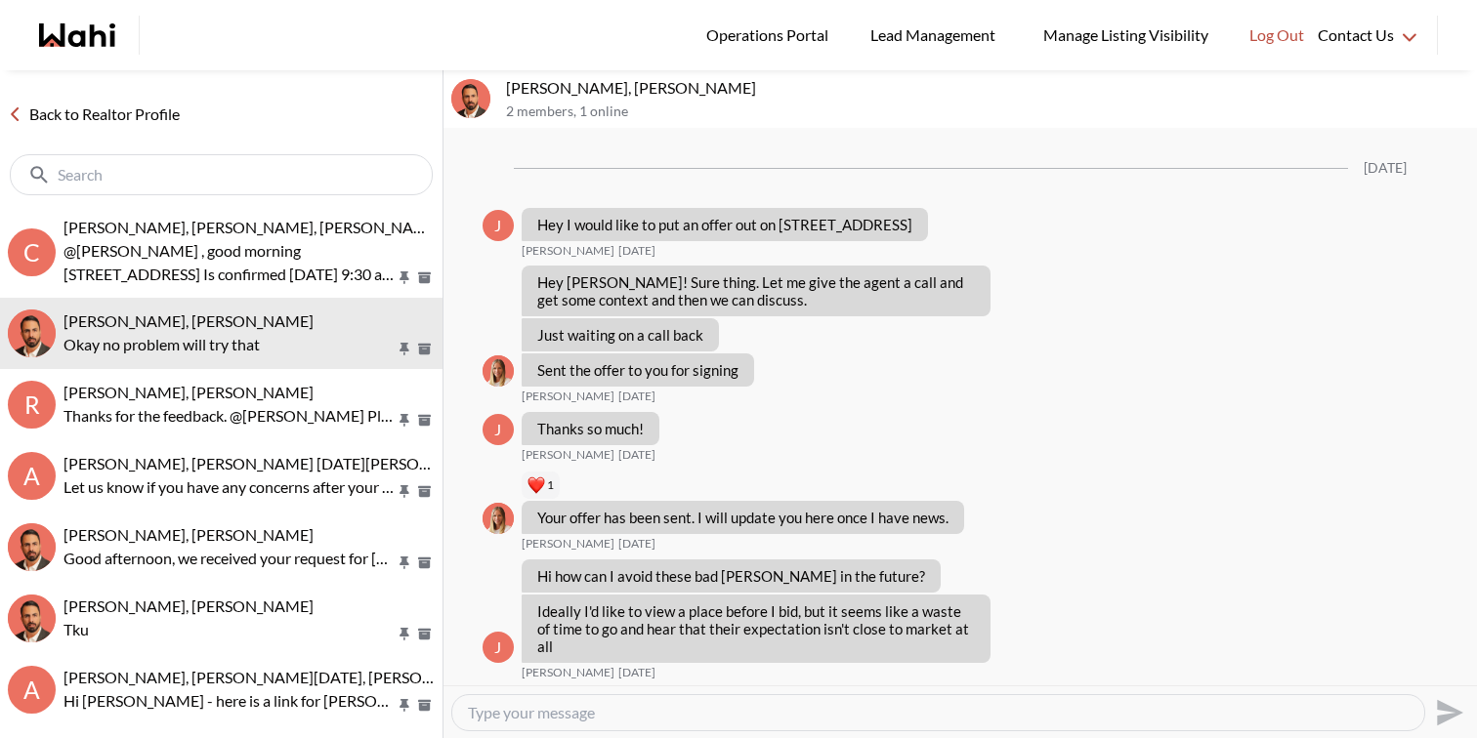
scroll to position [1984, 0]
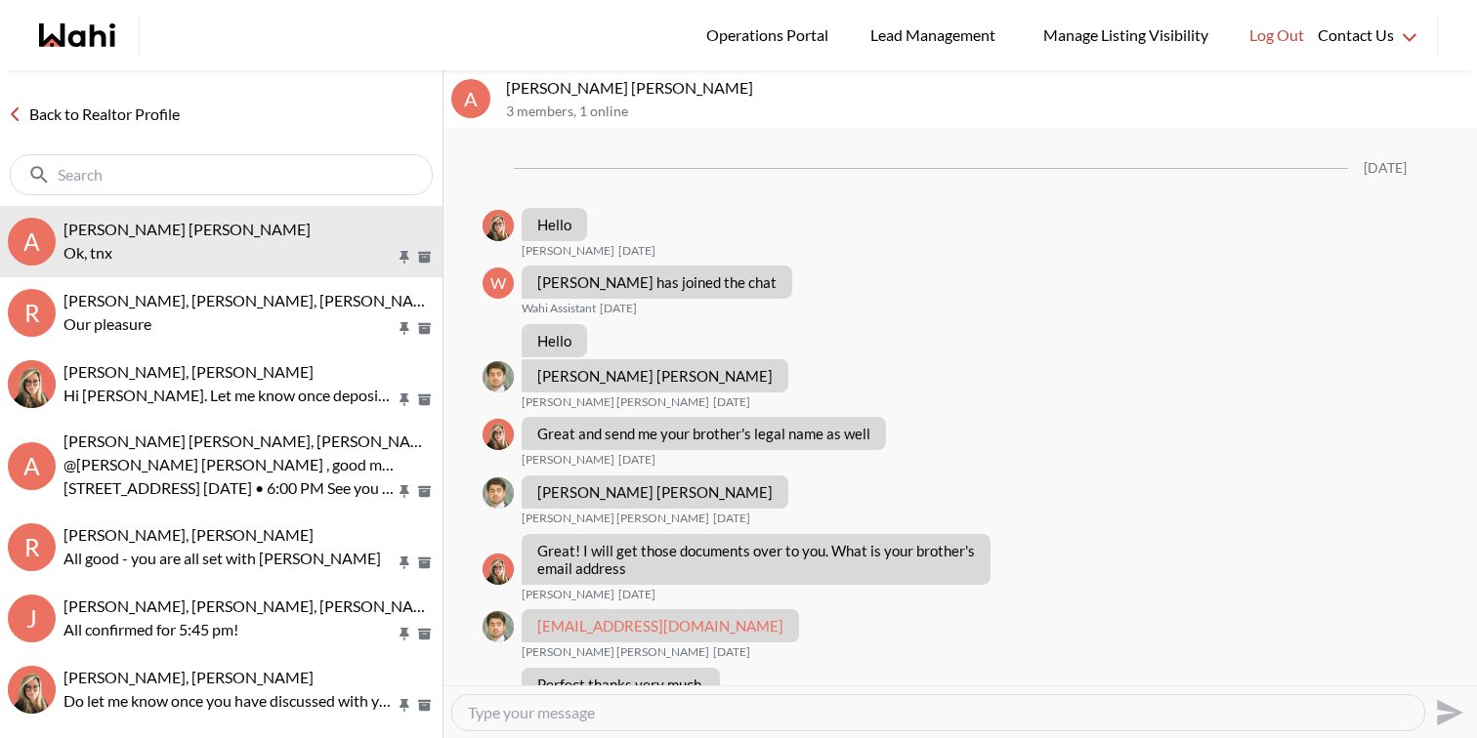
scroll to position [1189, 0]
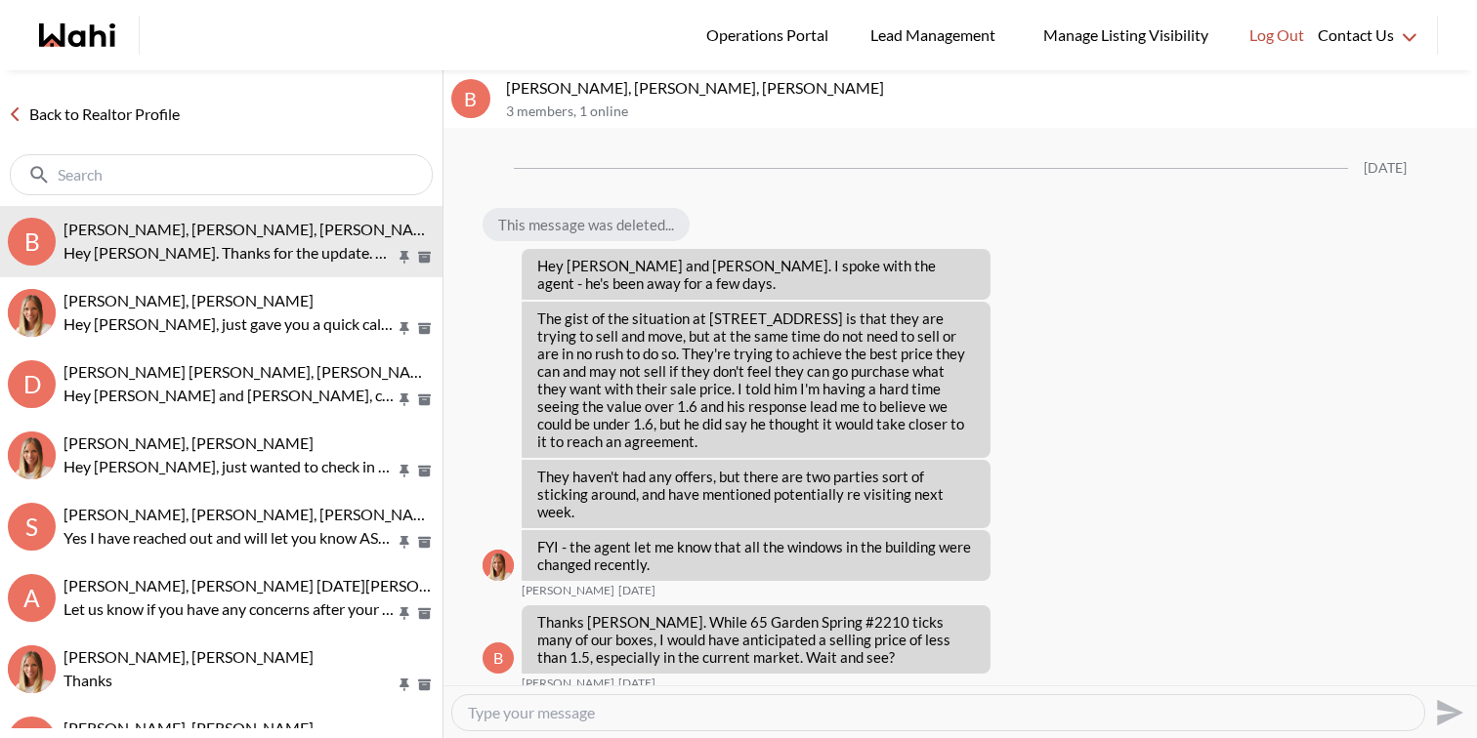
scroll to position [2649, 0]
